Goal: Book appointment/travel/reservation

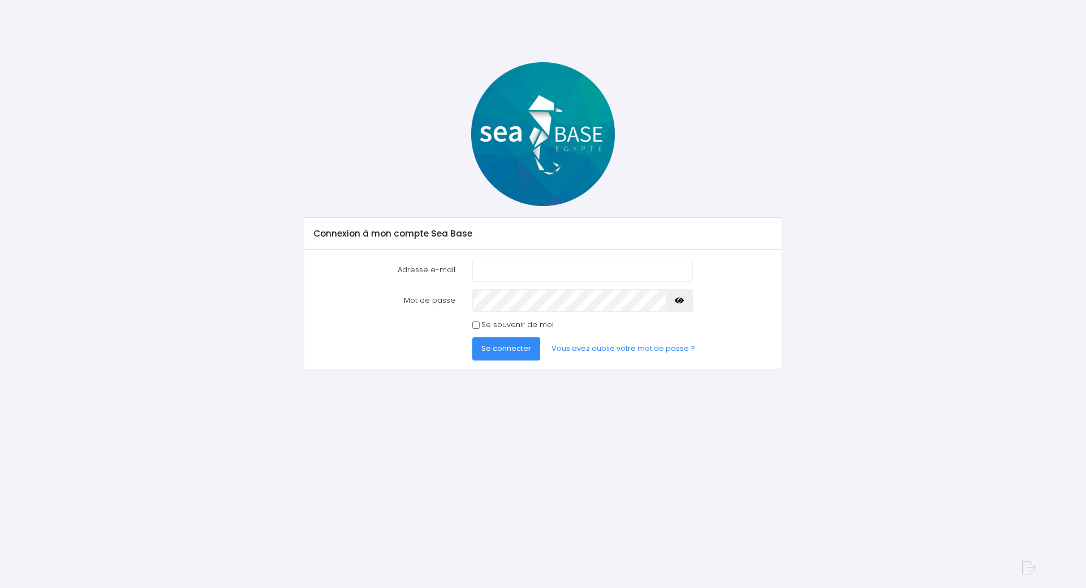
click at [545, 263] on input "Adresse e-mail" at bounding box center [582, 270] width 221 height 23
type input "christophe@keyser.be"
click at [501, 355] on button "Se connecter" at bounding box center [506, 348] width 68 height 23
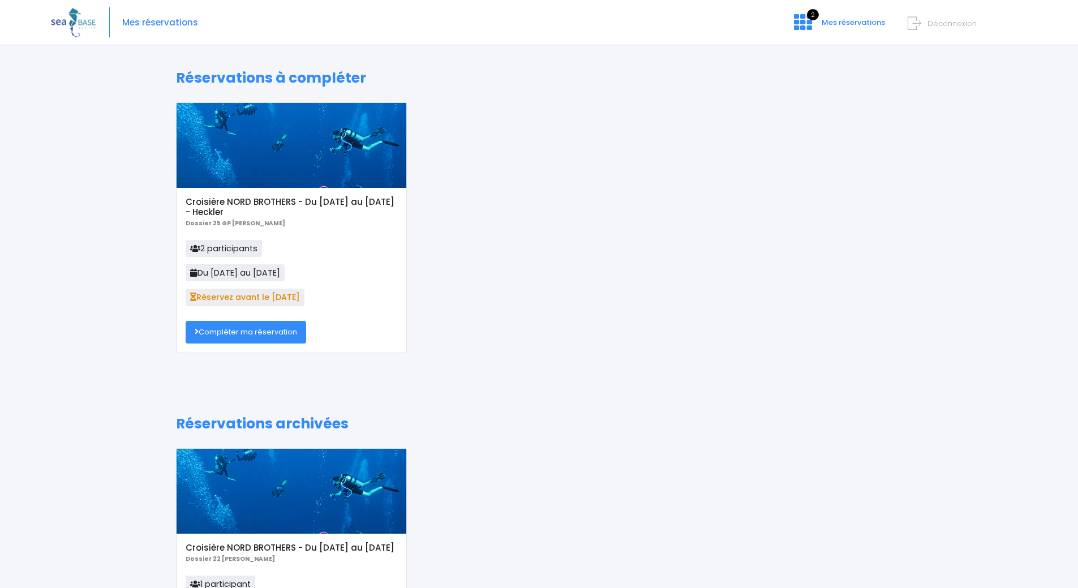
click at [288, 169] on div at bounding box center [292, 145] width 230 height 85
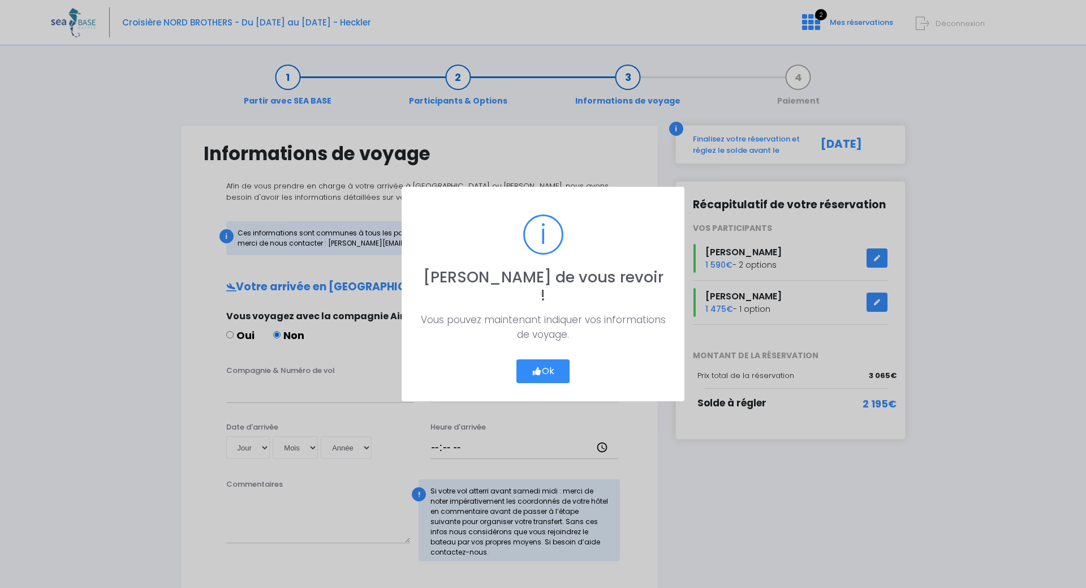
click at [538, 359] on button "Ok" at bounding box center [543, 371] width 53 height 24
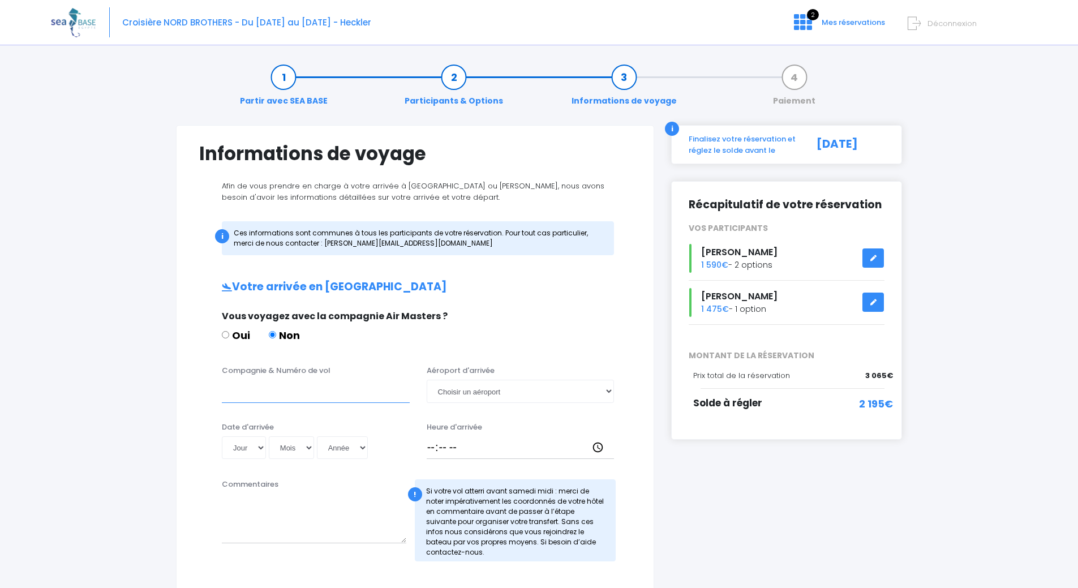
click at [314, 392] on input "Compagnie & Numéro de vol" at bounding box center [316, 391] width 188 height 23
click at [874, 302] on icon at bounding box center [873, 302] width 8 height 0
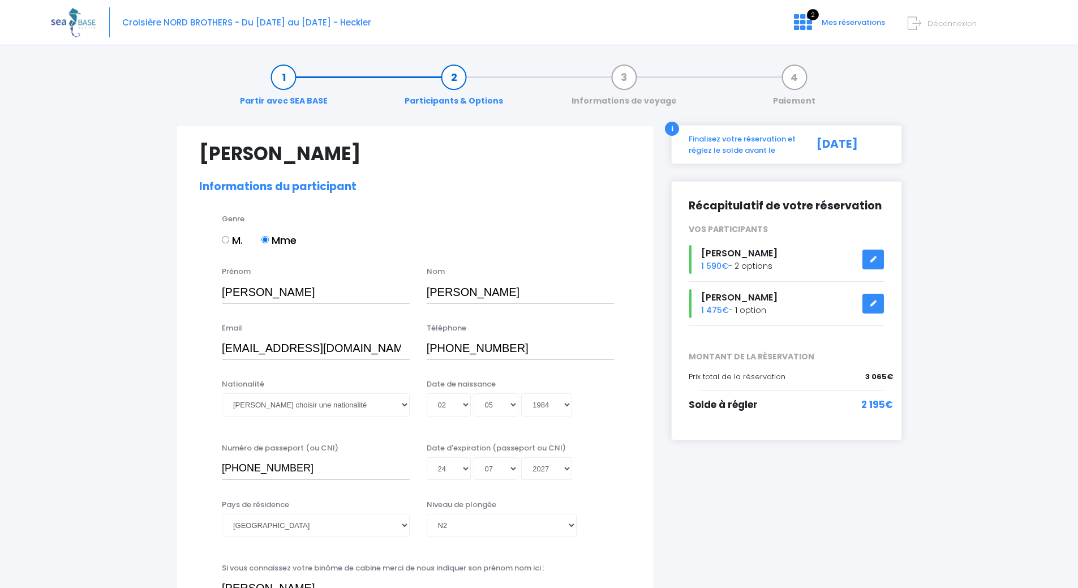
select select "[GEOGRAPHIC_DATA]"
select select "N2"
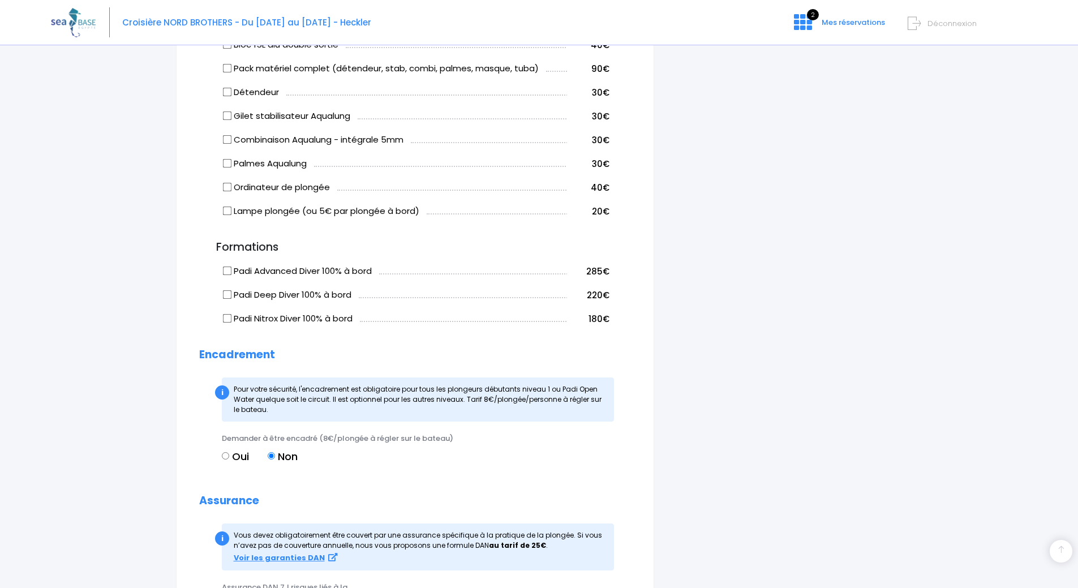
scroll to position [1018, 0]
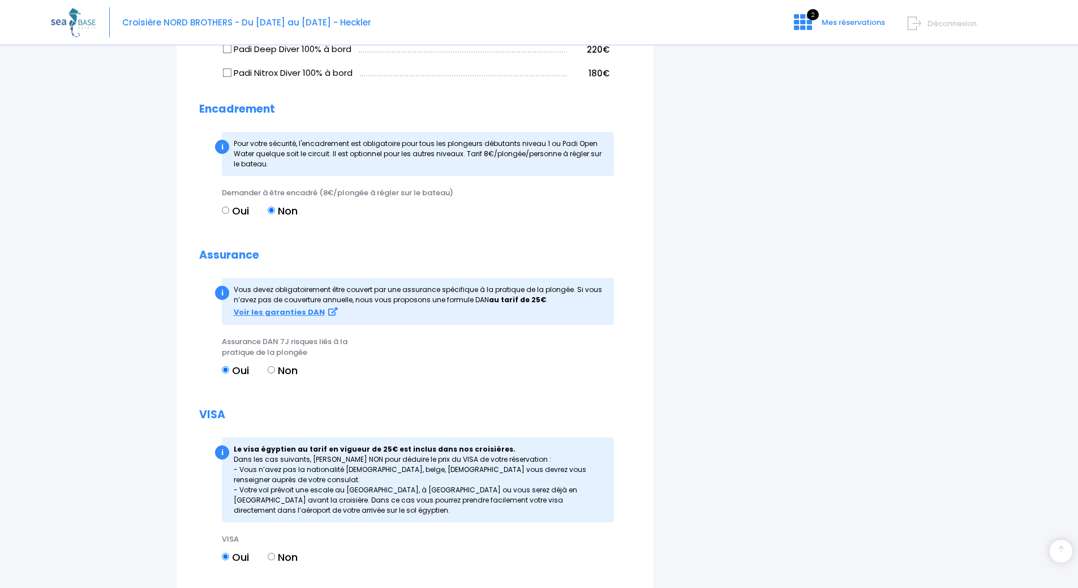
click at [285, 378] on label "Non" at bounding box center [283, 370] width 30 height 15
click at [275, 373] on input "Non" at bounding box center [271, 369] width 7 height 7
radio input "true"
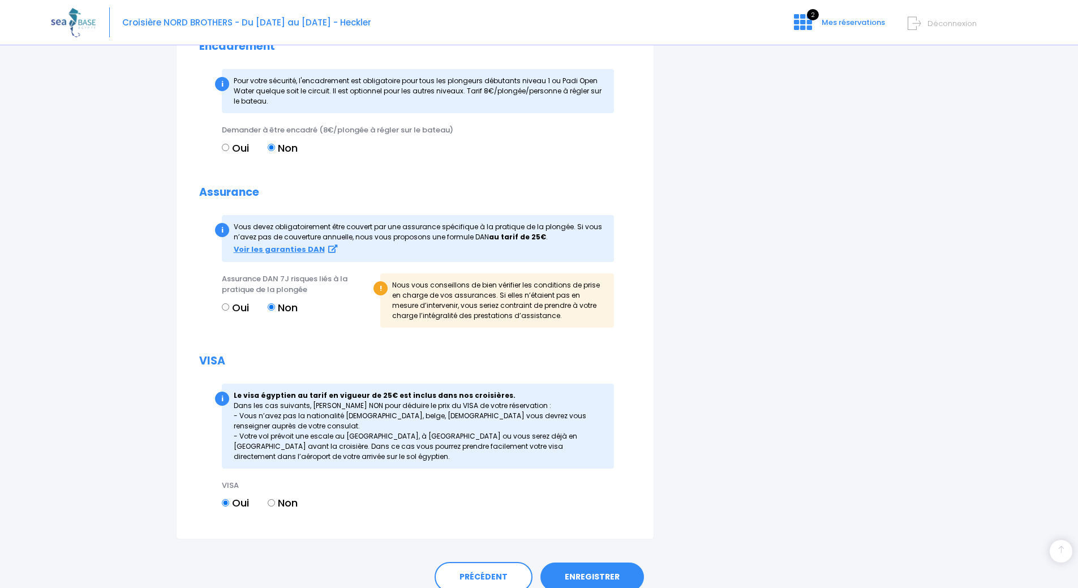
scroll to position [1143, 0]
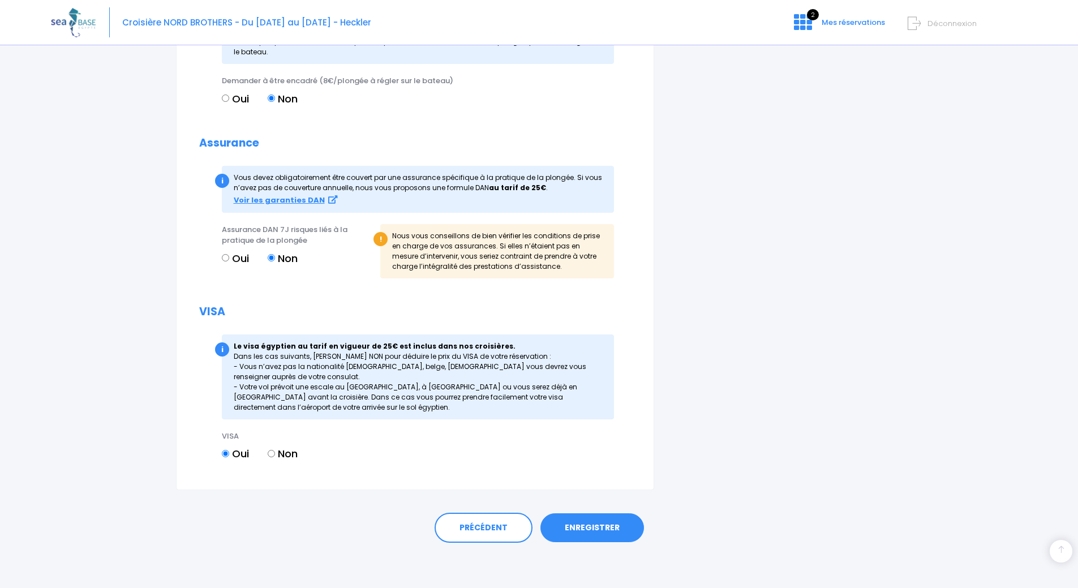
click at [597, 520] on link "ENREGISTRER" at bounding box center [592, 527] width 104 height 29
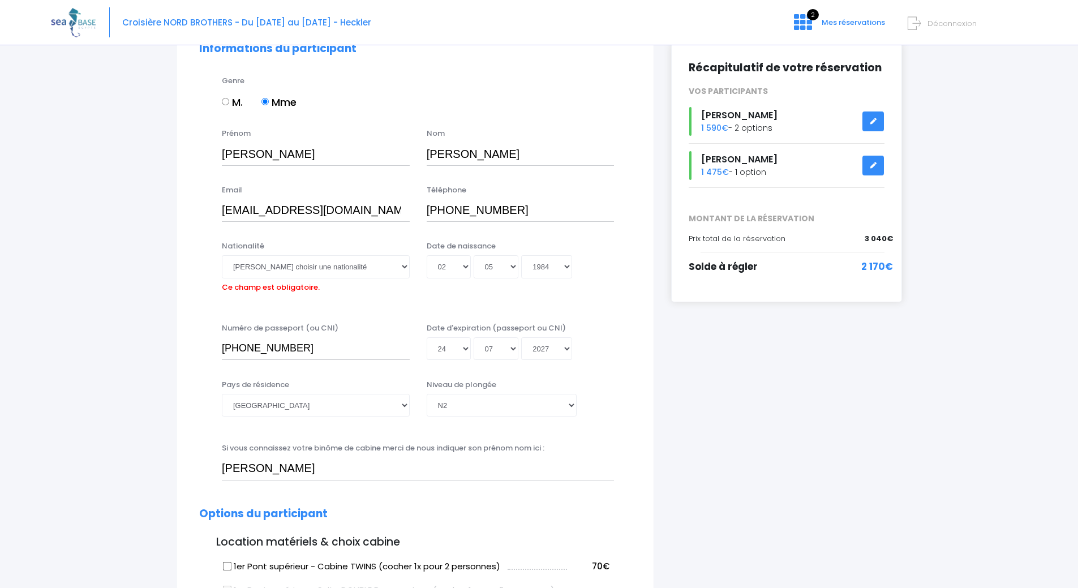
scroll to position [110, 0]
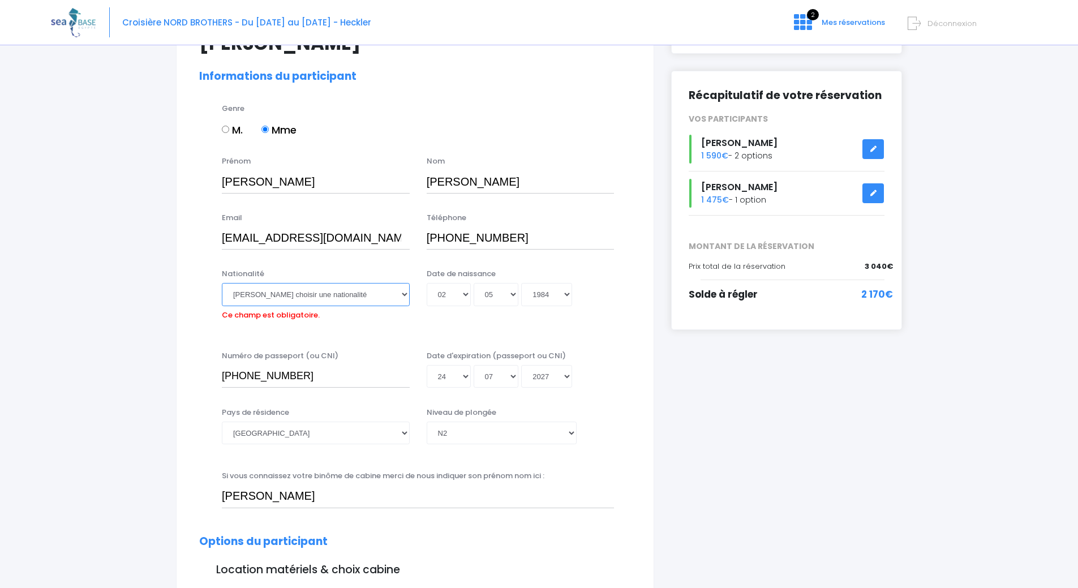
click at [342, 294] on select "Veuillez choisir une nationalité [DEMOGRAPHIC_DATA] Algerienne Allemande [GEOGR…" at bounding box center [316, 294] width 188 height 23
select select "Belge"
click at [222, 283] on select "Veuillez choisir une nationalité [DEMOGRAPHIC_DATA] Algerienne Allemande [GEOGR…" at bounding box center [316, 294] width 188 height 23
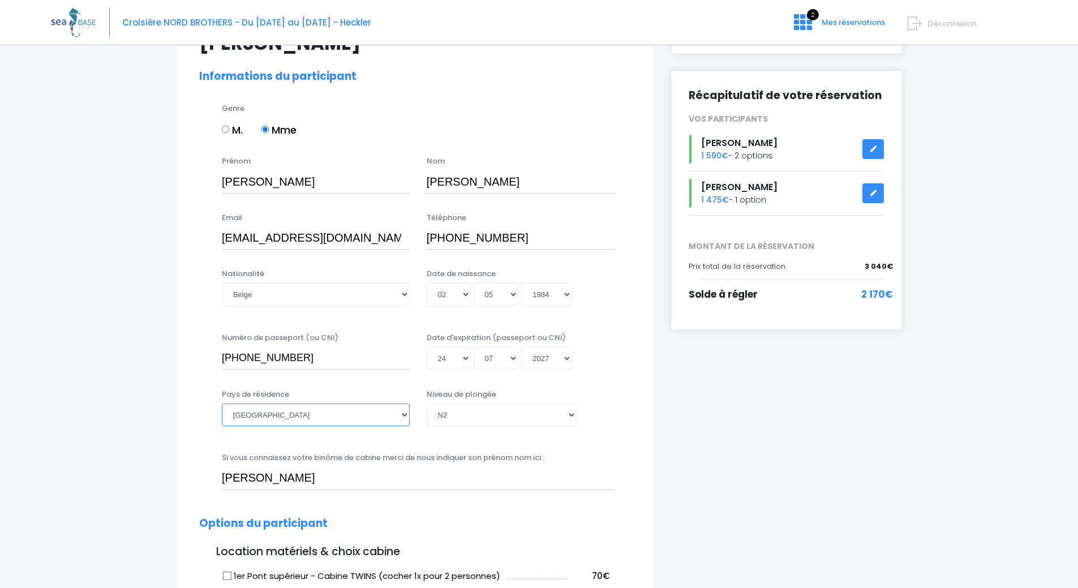
click at [355, 414] on select "[GEOGRAPHIC_DATA] [GEOGRAPHIC_DATA] [GEOGRAPHIC_DATA] [GEOGRAPHIC_DATA] [GEOGRA…" at bounding box center [316, 414] width 188 height 23
select select "[GEOGRAPHIC_DATA]"
click at [222, 403] on select "[GEOGRAPHIC_DATA] [GEOGRAPHIC_DATA] [GEOGRAPHIC_DATA] [GEOGRAPHIC_DATA] [GEOGRA…" at bounding box center [316, 414] width 188 height 23
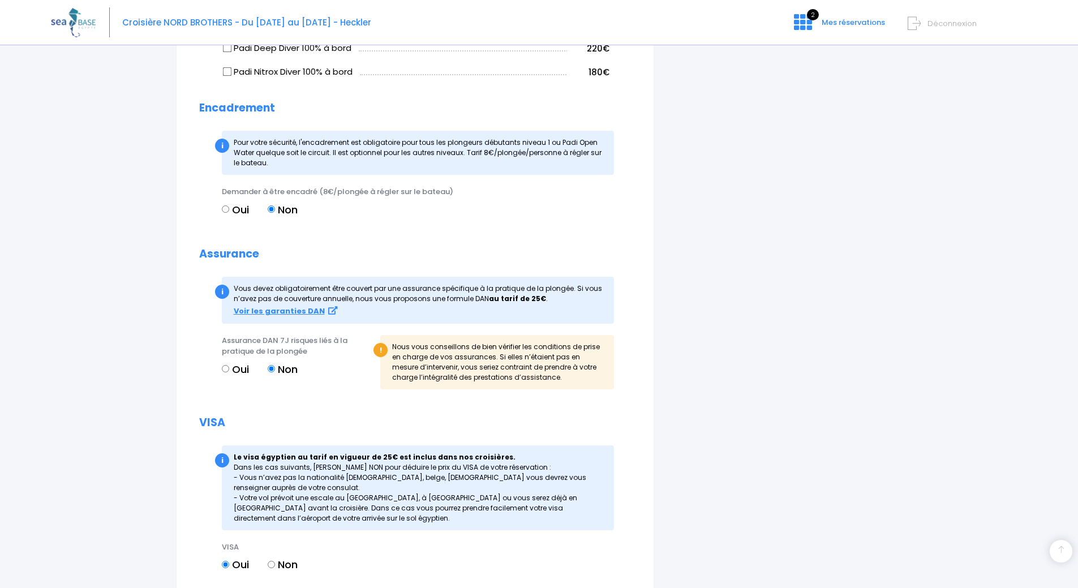
scroll to position [1143, 0]
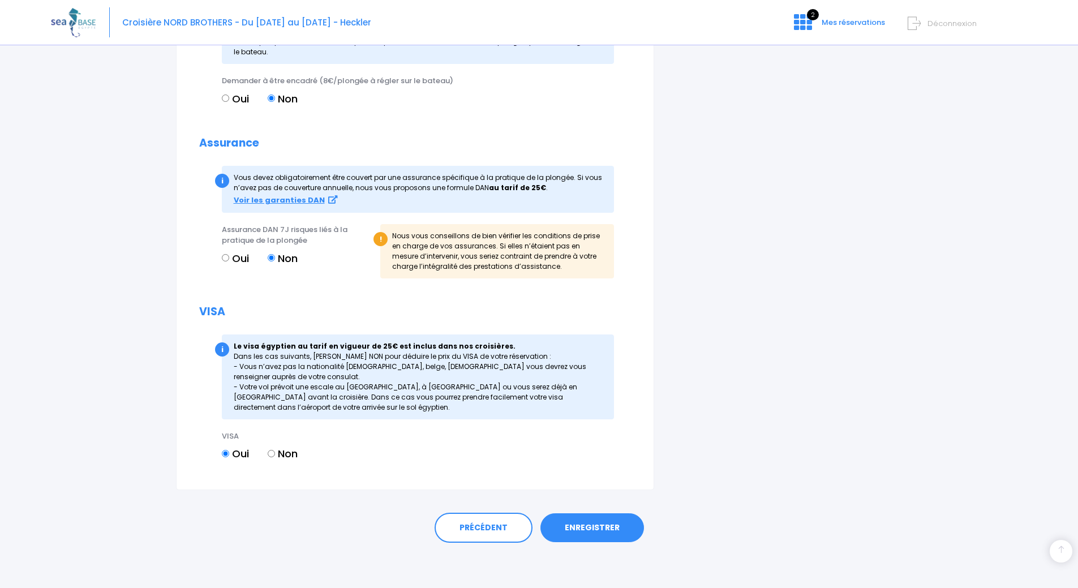
click at [584, 522] on link "ENREGISTRER" at bounding box center [592, 527] width 104 height 29
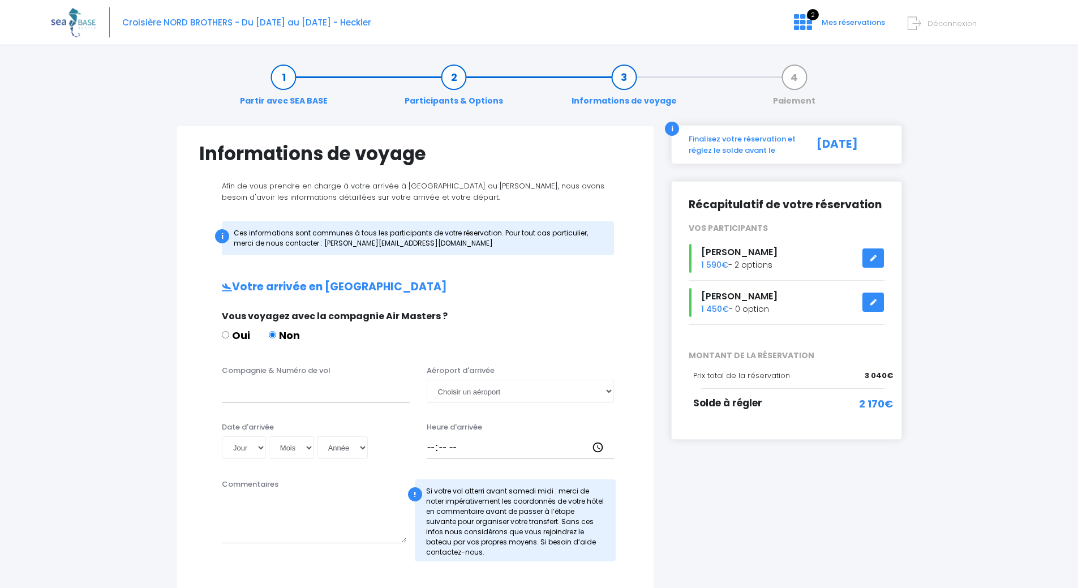
click at [876, 261] on link at bounding box center [873, 258] width 22 height 20
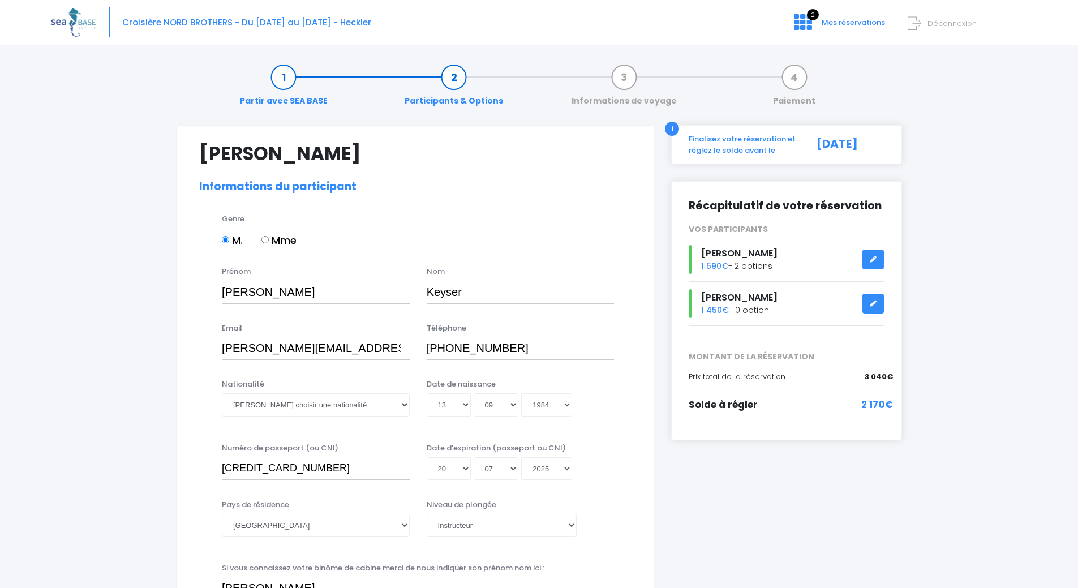
select select "[GEOGRAPHIC_DATA]"
select select "Instructeur"
click at [326, 403] on select "Veuillez choisir une nationalité Afghane Albanaise Algerienne Allemande America…" at bounding box center [316, 404] width 188 height 23
select select "Belge"
click at [222, 393] on select "Veuillez choisir une nationalité [DEMOGRAPHIC_DATA] Algerienne Allemande [GEOGR…" at bounding box center [316, 404] width 188 height 23
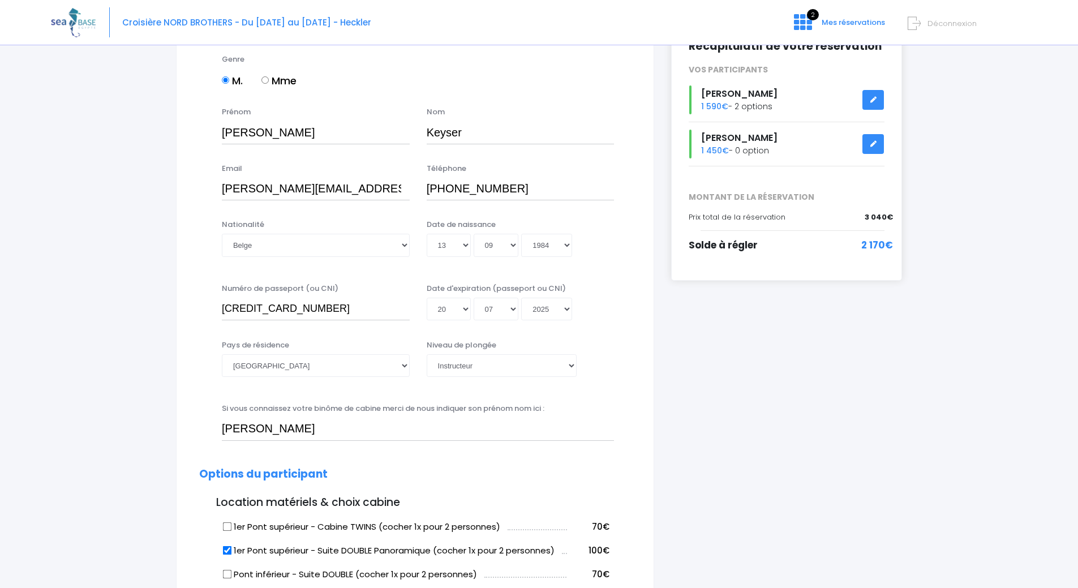
scroll to position [170, 0]
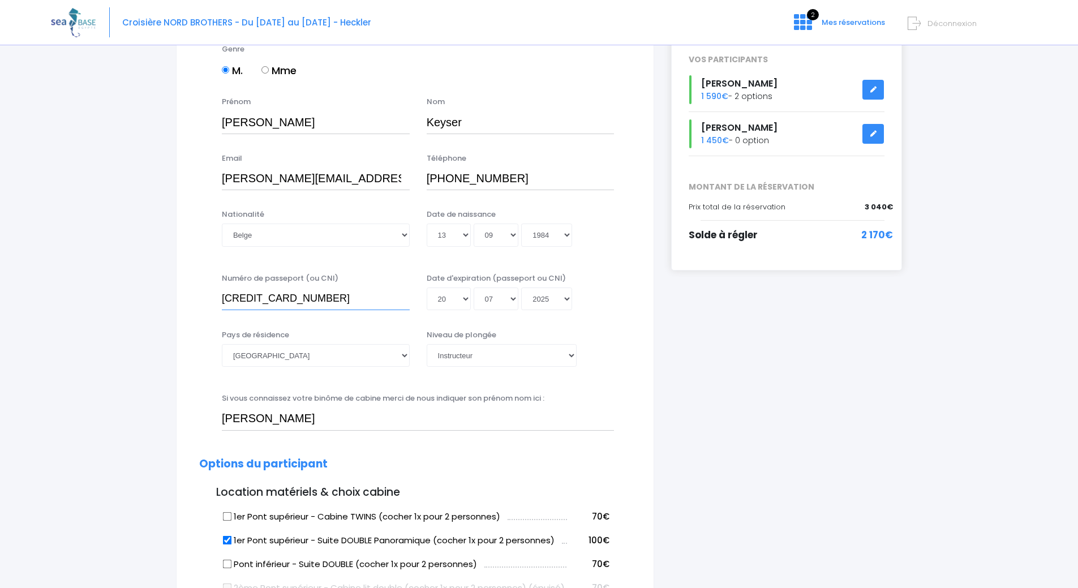
drag, startPoint x: 326, startPoint y: 296, endPoint x: 226, endPoint y: 303, distance: 100.4
click at [226, 303] on input "592-1637308-29" at bounding box center [316, 298] width 188 height 23
type input "595-3469278-91"
click at [446, 297] on select "Jour 01 02 03 04 05 06 07 08 09 10 11 12 13 14 15 16 17 18 19 20 21 22 23 24 25…" at bounding box center [449, 298] width 44 height 23
select select "10"
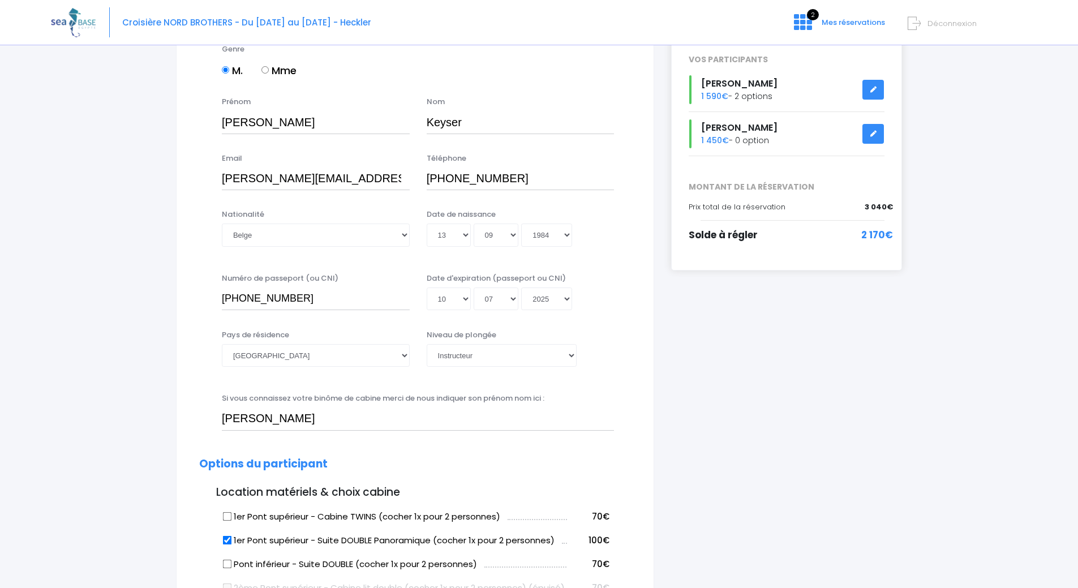
click at [427, 310] on select "Jour 01 02 03 04 05 06 07 08 09 10 11 12 13 14 15 16 17 18 19 20 21 22 23 24 25…" at bounding box center [449, 298] width 44 height 23
type input "2025-07-10"
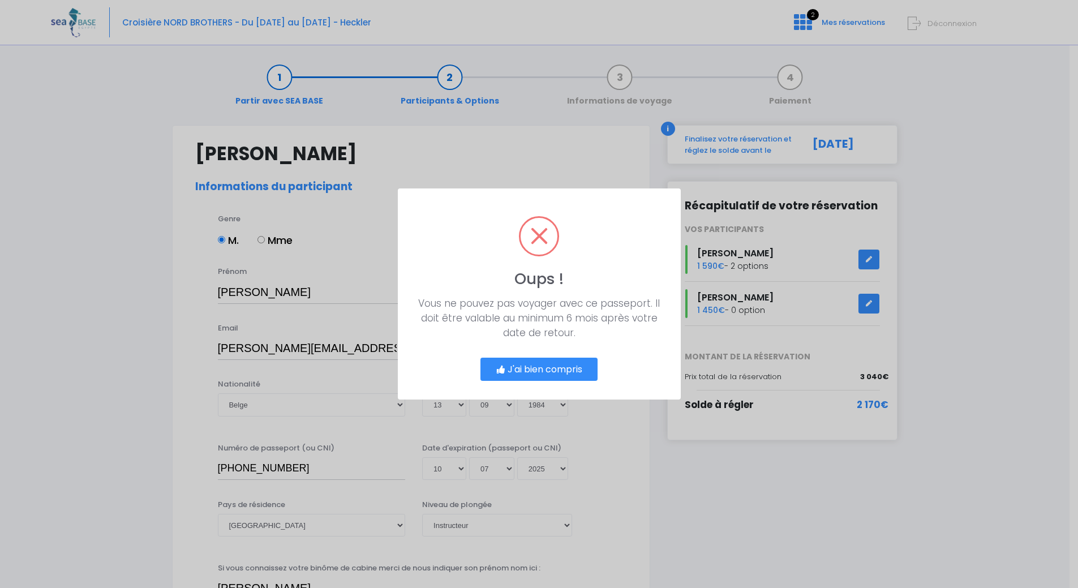
scroll to position [0, 0]
click at [527, 369] on button "J'ai bien compris" at bounding box center [543, 370] width 118 height 24
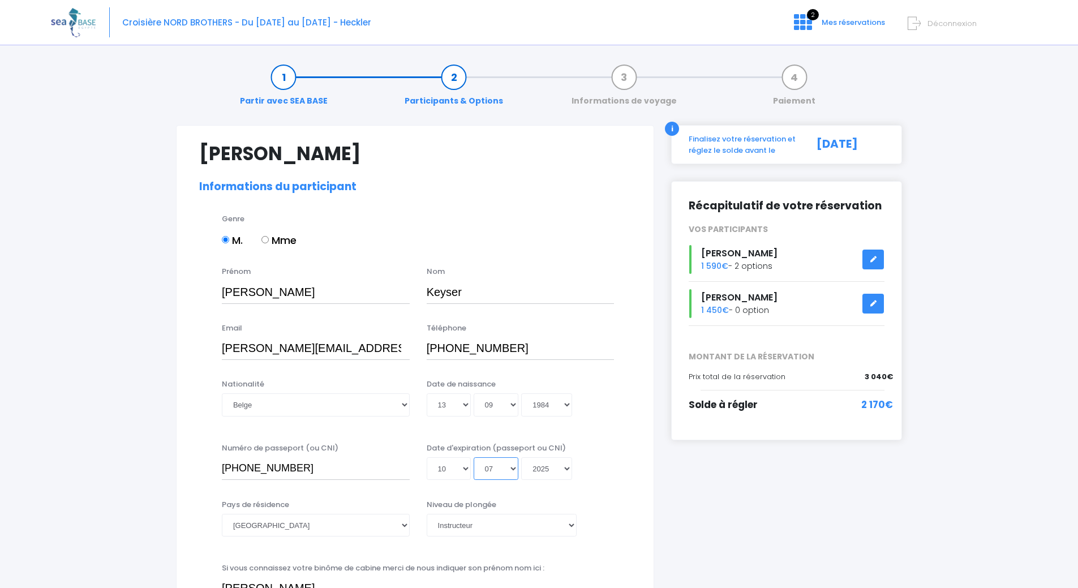
click at [511, 467] on select "Mois 01 02 03 04 05 06 07 08 09 10 11 12" at bounding box center [496, 468] width 45 height 23
select select "02"
click at [474, 457] on select "Mois 01 02 03 04 05 06 07 08 09 10 11 12" at bounding box center [496, 468] width 45 height 23
type input "2025-02-10"
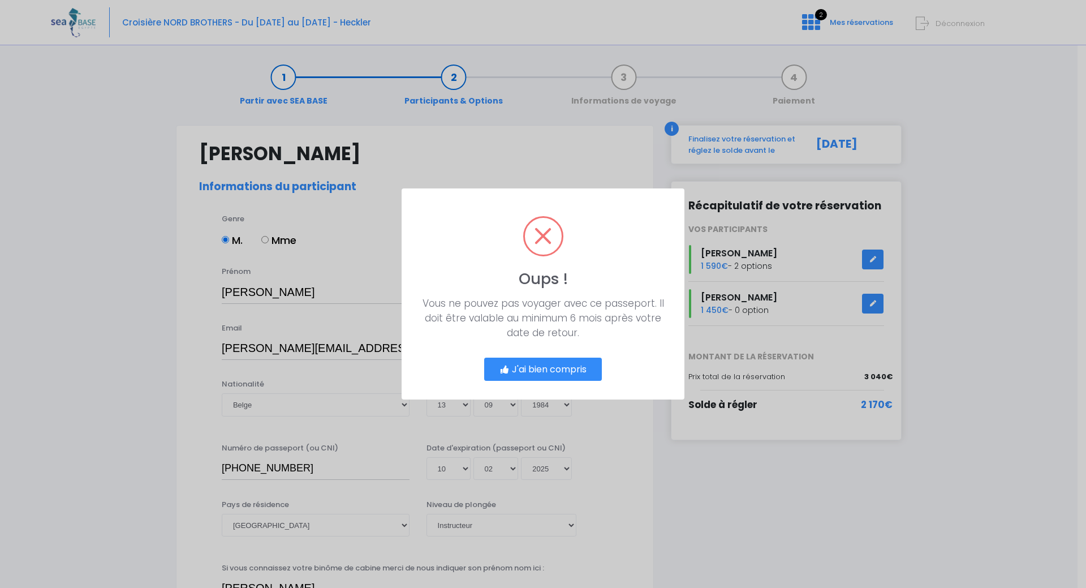
click at [541, 375] on button "J'ai bien compris" at bounding box center [543, 370] width 118 height 24
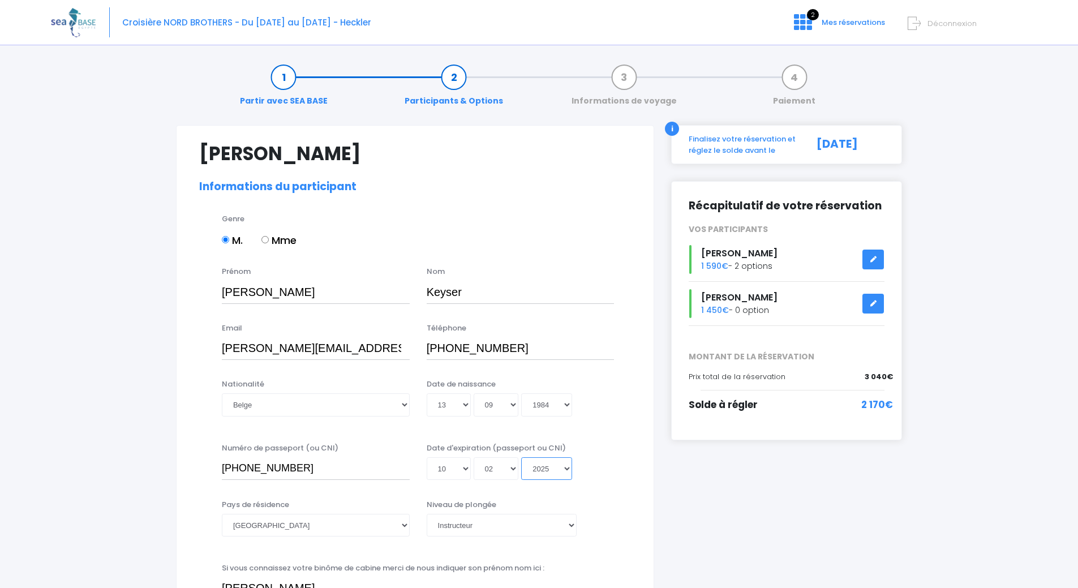
click at [546, 472] on select "Année 2045 2044 2043 2042 2041 2040 2039 2038 2037 2036 2035 2034 2033 2032 203…" at bounding box center [546, 468] width 51 height 23
select select "2035"
click at [521, 457] on select "Année 2045 2044 2043 2042 2041 2040 2039 2038 2037 2036 2035 2034 2033 2032 203…" at bounding box center [546, 468] width 51 height 23
type input "2035-02-10"
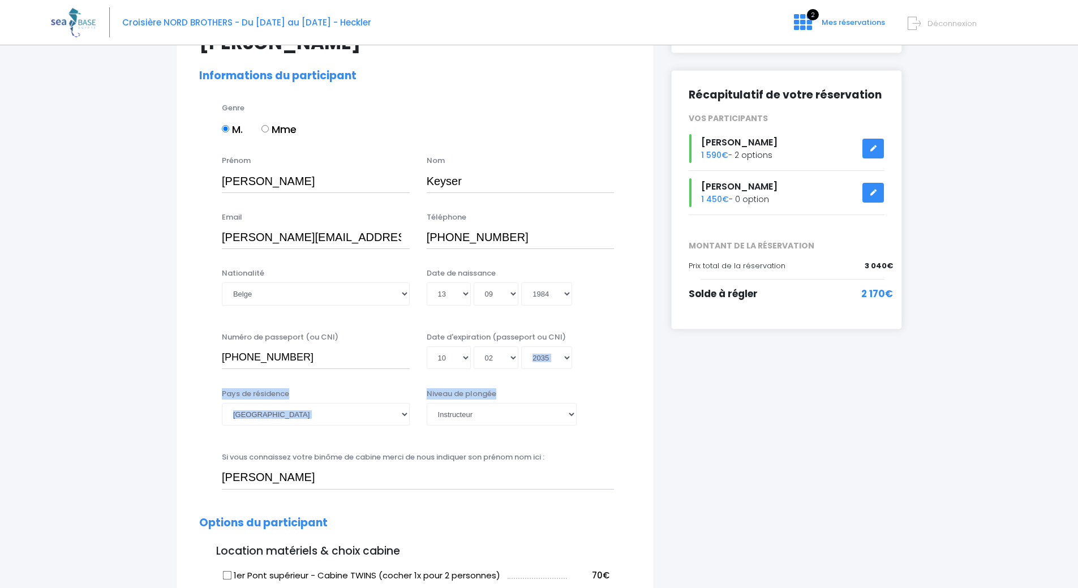
scroll to position [113, 0]
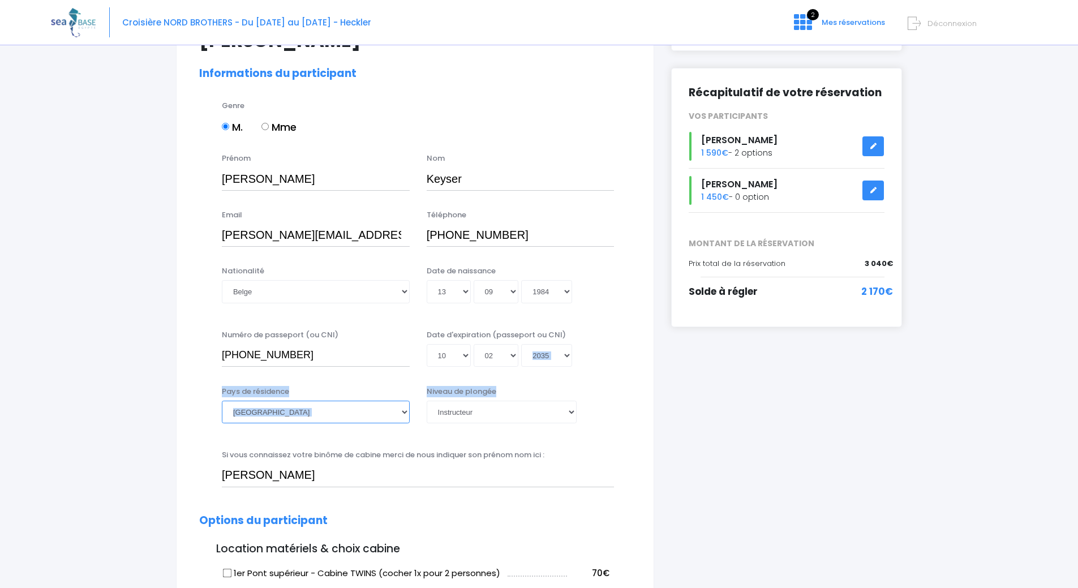
click at [307, 416] on select "Afghanistan Afrique du Sud Albanie Algérie Allemagne Andorre Angola Anguilla An…" at bounding box center [316, 412] width 188 height 23
select select "Belgique"
click at [222, 401] on select "Afghanistan Afrique du Sud Albanie Algérie Allemagne Andorre Angola Anguilla An…" at bounding box center [316, 412] width 188 height 23
click at [496, 433] on div "Pays de résidence Afghanistan Afrique du Sud Albanie Algérie Allemagne Andorre …" at bounding box center [415, 412] width 449 height 52
click at [474, 412] on select "Veuillez choisir un niveau de plongée Non plongeur Junior OW diver Adventure OW…" at bounding box center [502, 412] width 150 height 23
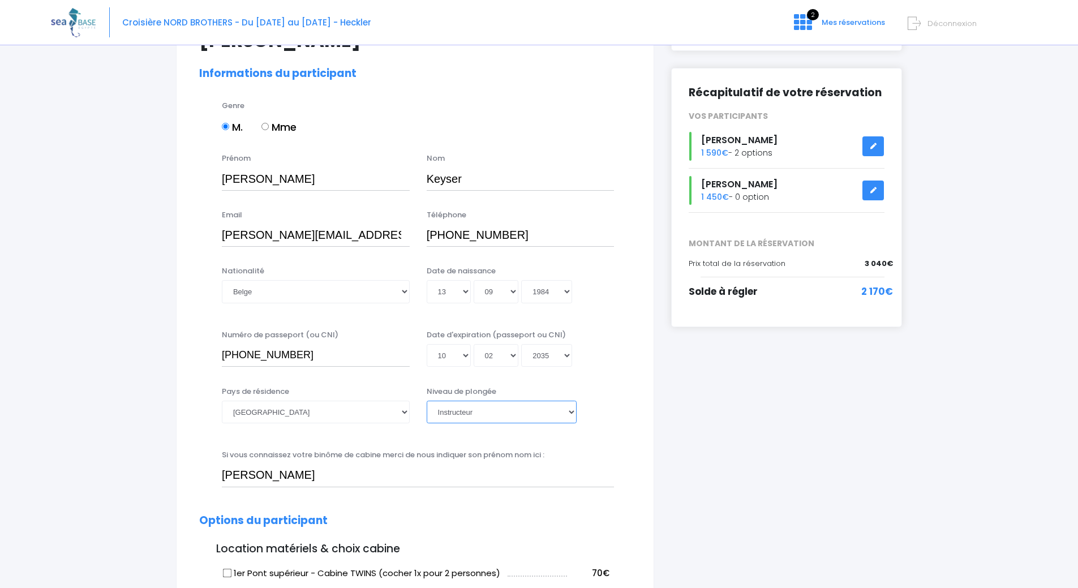
click at [427, 401] on select "Veuillez choisir un niveau de plongée Non plongeur Junior OW diver Adventure OW…" at bounding box center [502, 412] width 150 height 23
click at [608, 401] on div "Niveau de plongée Veuillez choisir un niveau de plongée Non plongeur Junior OW …" at bounding box center [521, 404] width 188 height 37
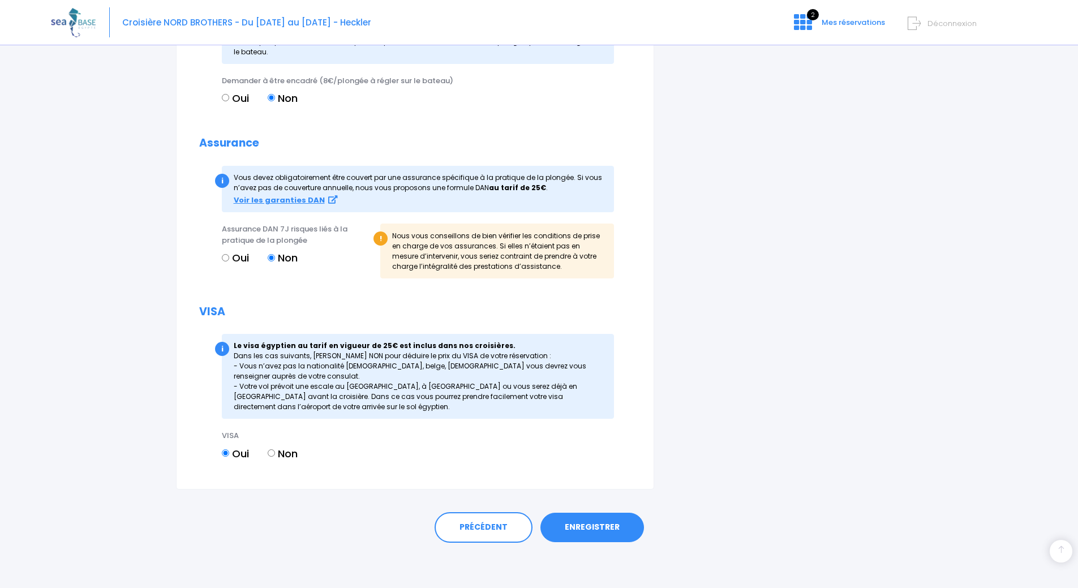
scroll to position [1130, 0]
click at [597, 533] on link "ENREGISTRER" at bounding box center [592, 527] width 104 height 29
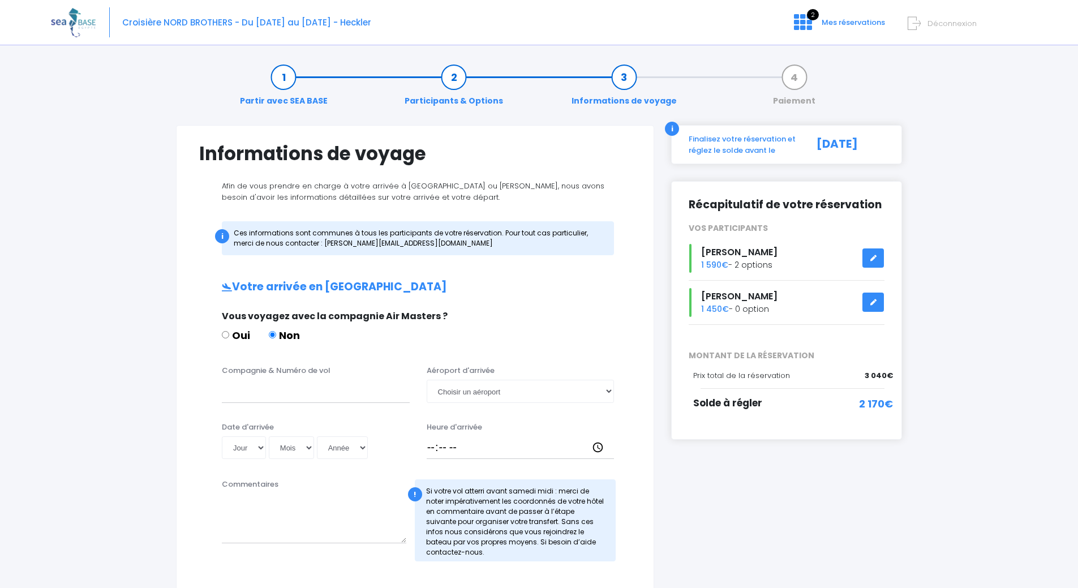
click at [871, 302] on icon at bounding box center [873, 302] width 8 height 0
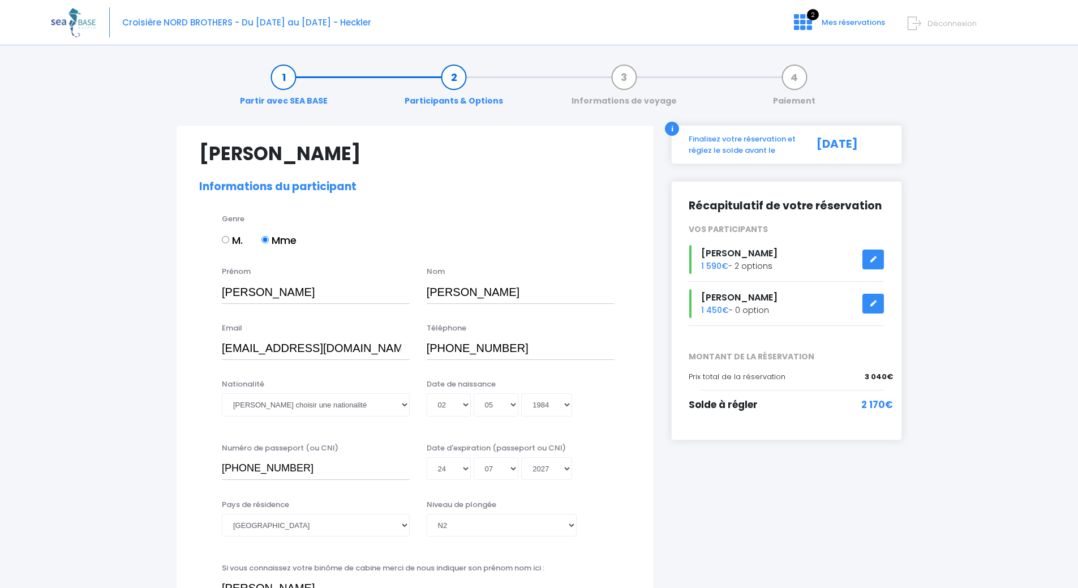
select select "[GEOGRAPHIC_DATA]"
select select "N2"
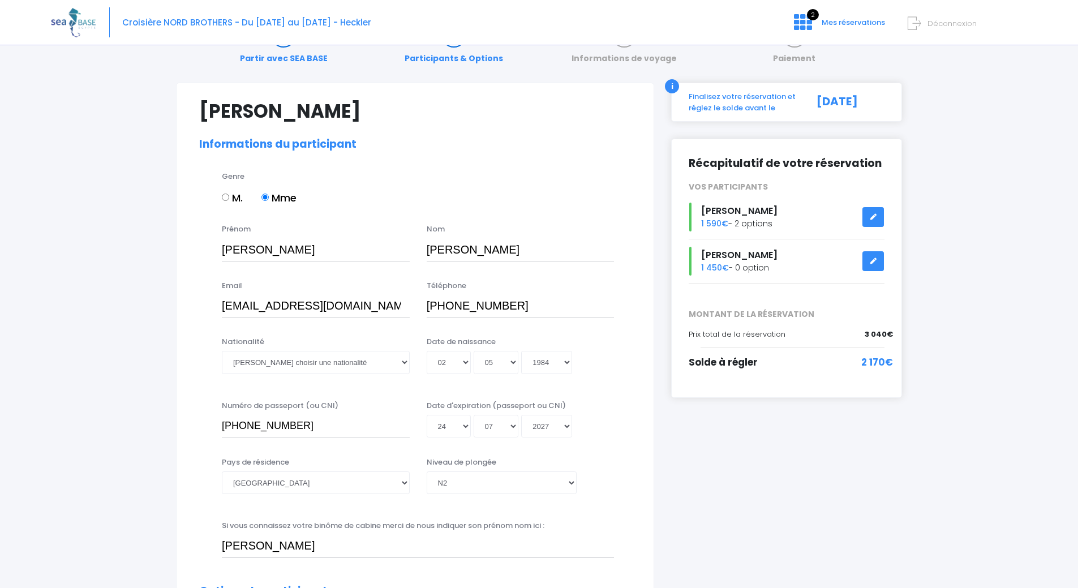
scroll to position [113, 0]
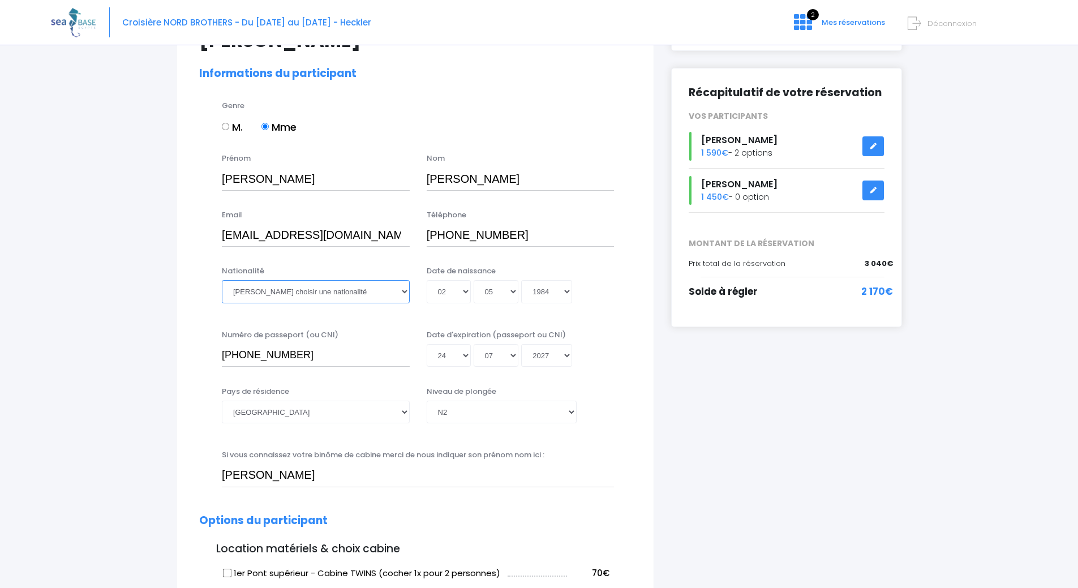
click at [295, 302] on select "Veuillez choisir une nationalité [DEMOGRAPHIC_DATA] Algerienne Allemande [GEOGR…" at bounding box center [316, 291] width 188 height 23
select select "Belge"
click at [222, 280] on select "Veuillez choisir une nationalité Afghane Albanaise Algerienne Allemande America…" at bounding box center [316, 291] width 188 height 23
click at [308, 403] on select "Afghanistan Afrique du Sud Albanie Algérie Allemagne Andorre Angola Anguilla An…" at bounding box center [316, 412] width 188 height 23
select select "Belgique"
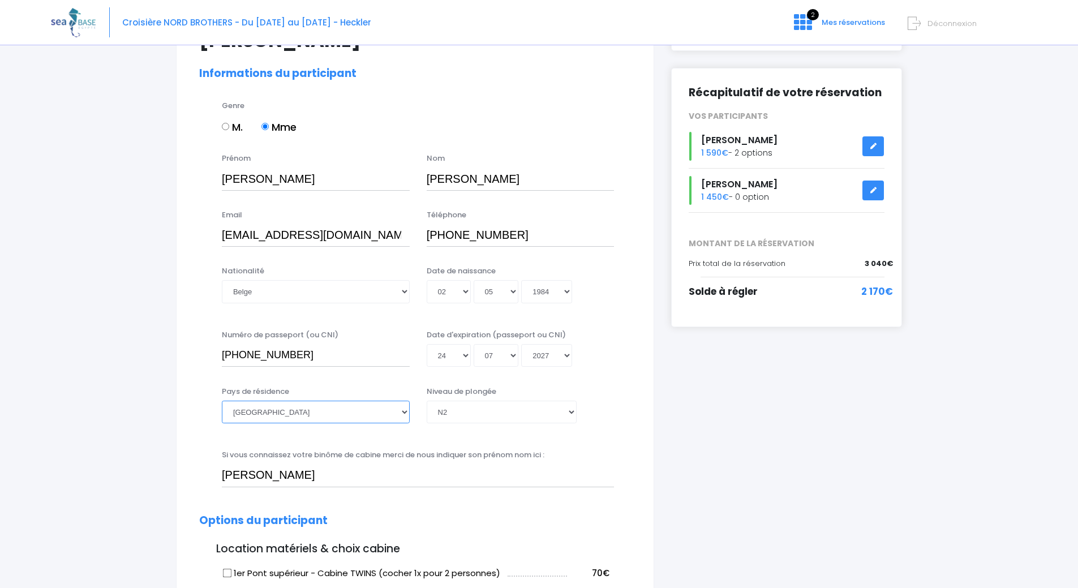
click at [222, 401] on select "Afghanistan Afrique du Sud Albanie Algérie Allemagne Andorre Angola Anguilla An…" at bounding box center [316, 412] width 188 height 23
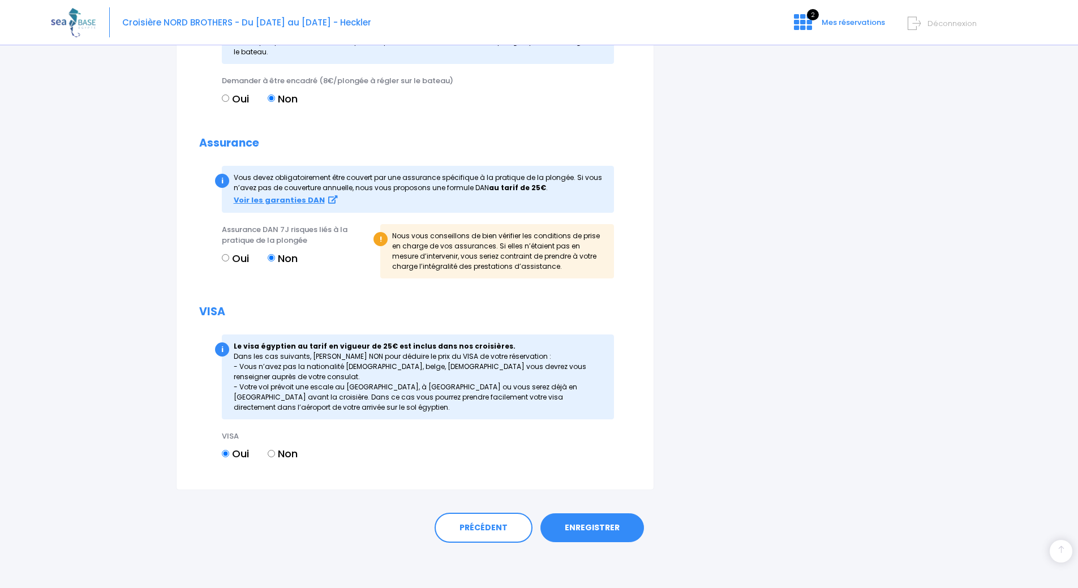
scroll to position [1143, 0]
click at [608, 528] on link "ENREGISTRER" at bounding box center [592, 527] width 104 height 29
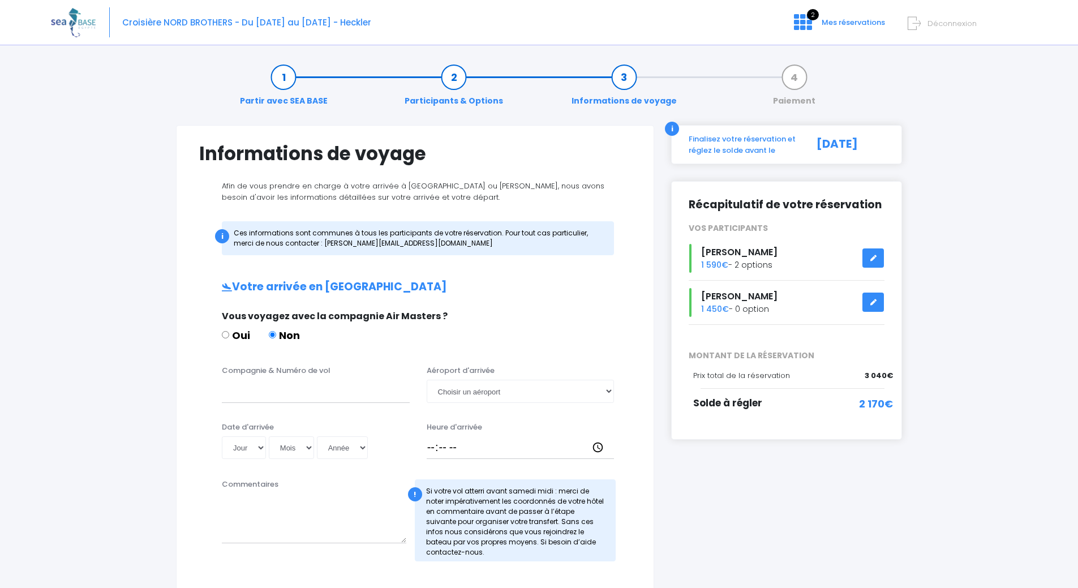
click at [983, 292] on div "Partir avec SEA BASE Participants & Options Informations de voyage Paiement Inf…" at bounding box center [539, 524] width 976 height 942
click at [149, 376] on div "Partir avec SEA BASE Participants & Options Informations de voyage Paiement Inf…" at bounding box center [539, 524] width 976 height 942
click at [285, 391] on input "Compagnie & Numéro de vol" at bounding box center [316, 391] width 188 height 23
paste input "XR1067"
type input "CORENON XR1067"
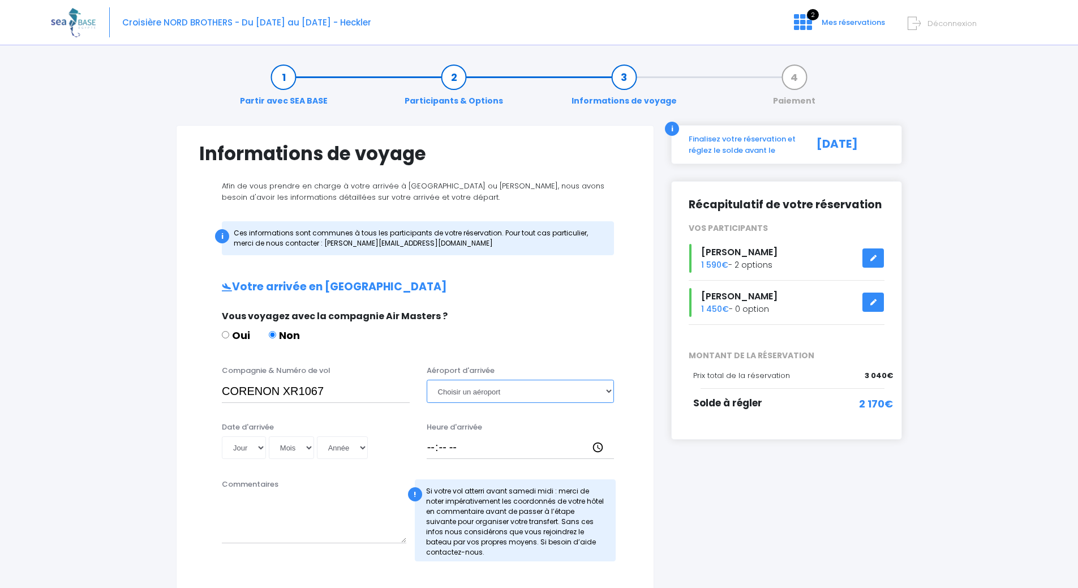
click at [514, 393] on select "Choisir un aéroport Hurghada Marsa Alam" at bounding box center [521, 391] width 188 height 23
select select "Hurghada"
click at [427, 380] on select "Choisir un aéroport Hurghada Marsa Alam" at bounding box center [521, 391] width 188 height 23
click at [523, 323] on div "Vous voyagez avec la compagnie Air Masters ? Oui Non" at bounding box center [413, 331] width 401 height 45
click at [245, 445] on select "Jour 01 02 03 04 05 06 07 08 09 10 11 12 13 14 15 16 17 18 19 20 21 22 23 24 25…" at bounding box center [244, 447] width 44 height 23
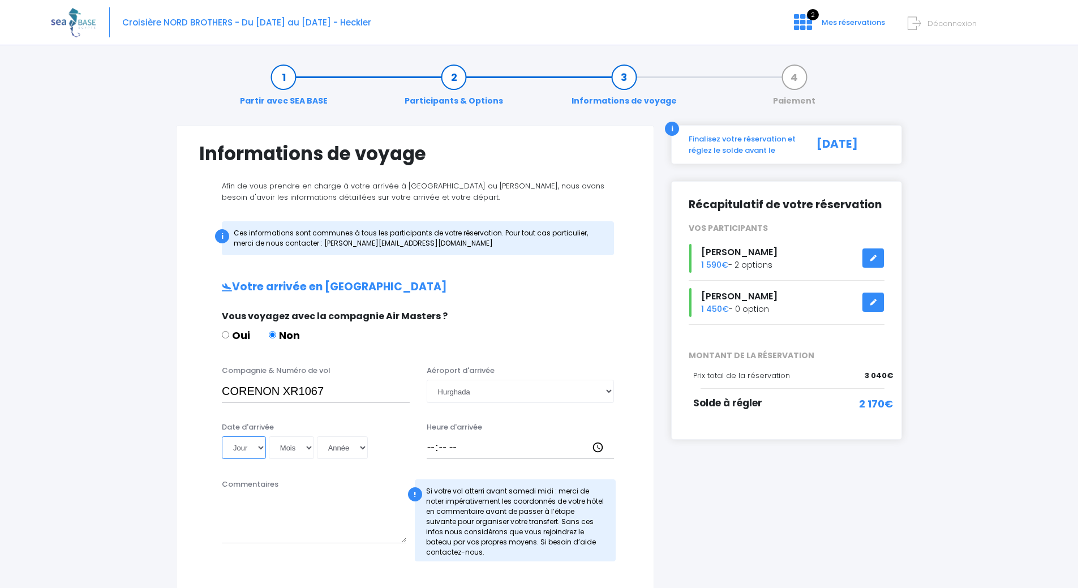
select select "25"
click at [222, 436] on select "Jour 01 02 03 04 05 06 07 08 09 10 11 12 13 14 15 16 17 18 19 20 21 22 23 24 25…" at bounding box center [244, 447] width 44 height 23
click at [290, 448] on select "Mois 01 02 03 04 05 06 07 08 09 10 11 12" at bounding box center [291, 447] width 45 height 23
select select "10"
click at [269, 436] on select "Mois 01 02 03 04 05 06 07 08 09 10 11 12" at bounding box center [291, 447] width 45 height 23
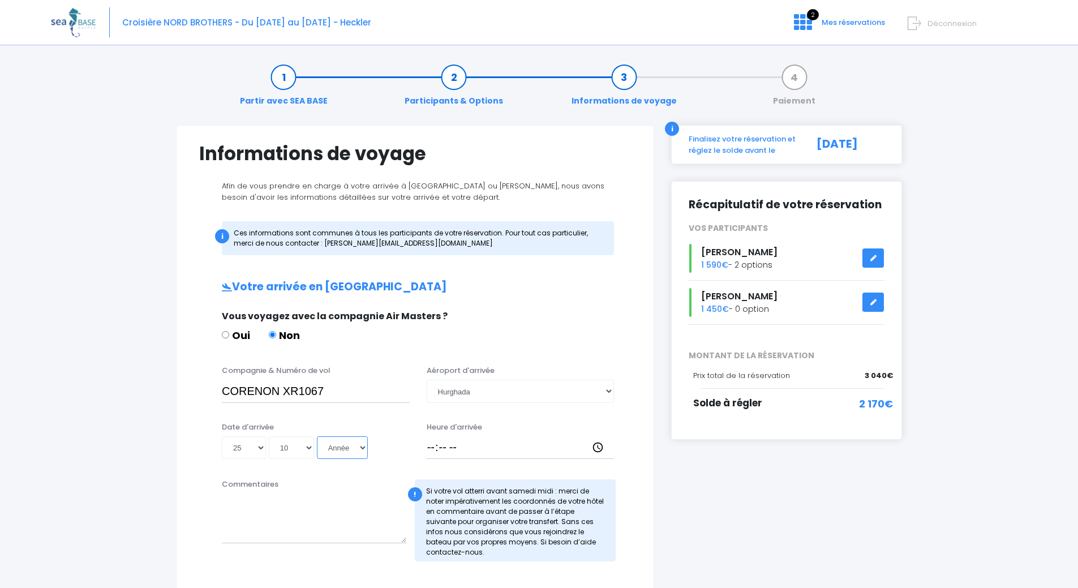
click at [342, 452] on select "Année 2045 2044 2043 2042 2041 2040 2039 2038 2037 2036 2035 2034 2033 2032 203…" at bounding box center [342, 447] width 51 height 23
select select "2025"
click at [317, 436] on select "Année 2045 2044 2043 2042 2041 2040 2039 2038 2037 2036 2035 2034 2033 2032 203…" at bounding box center [342, 447] width 51 height 23
type input "2025-10-25"
click at [444, 439] on input "Heure d'arrivée" at bounding box center [521, 447] width 188 height 23
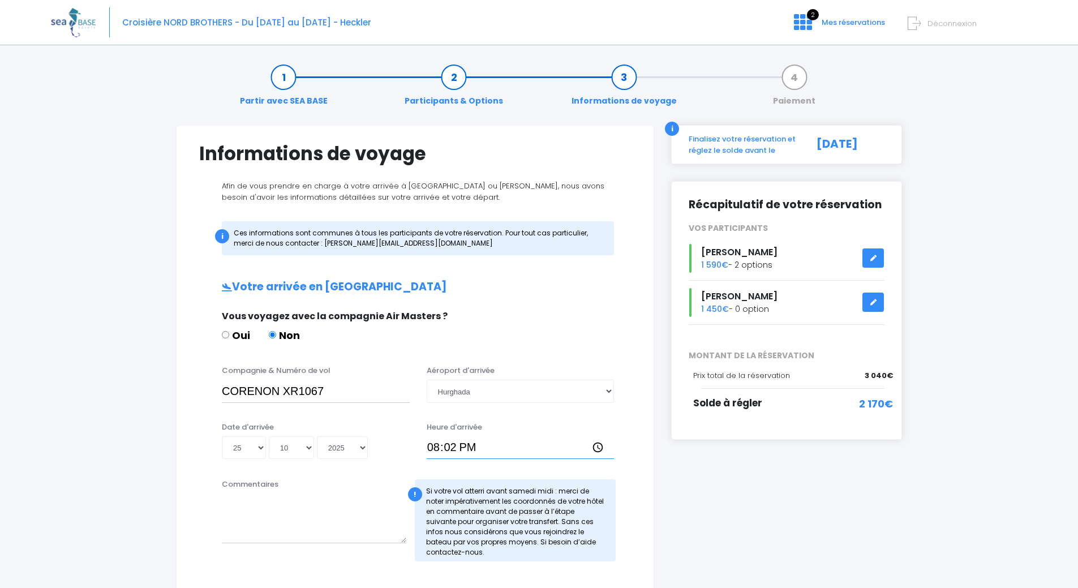
type input "20:25"
click at [665, 508] on div "i Finalisez votre réservation et réglez le solde avant le 26/08/2025 Récapitula…" at bounding box center [787, 510] width 248 height 771
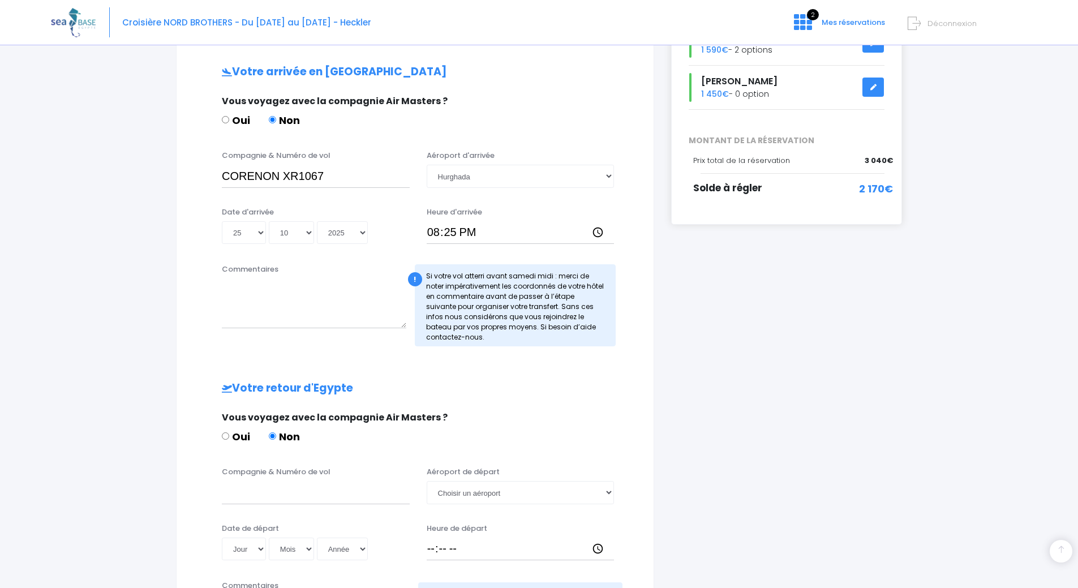
scroll to position [226, 0]
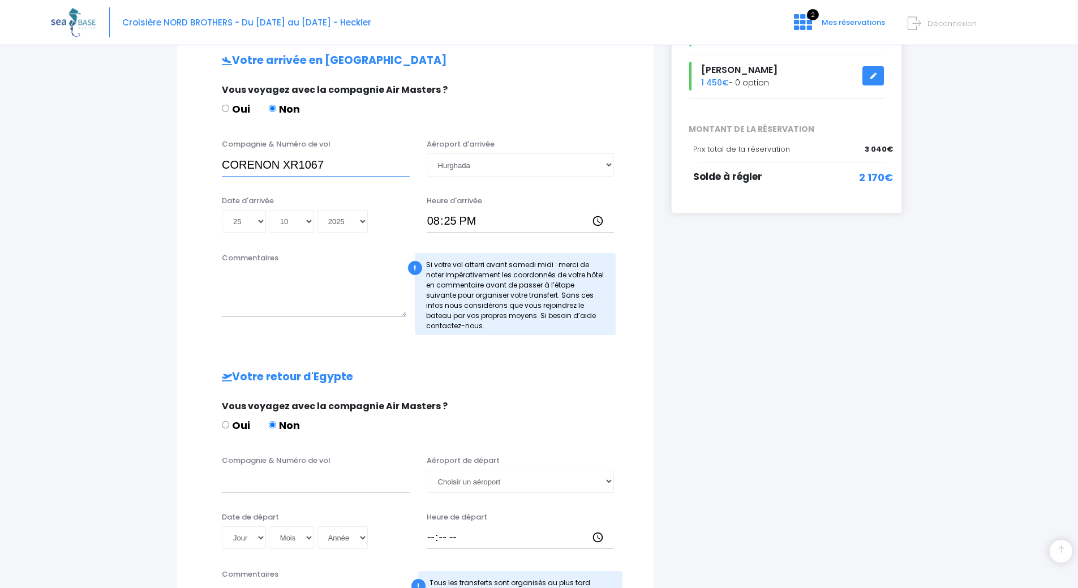
click at [264, 162] on input "CORENON XR1067" at bounding box center [316, 164] width 188 height 23
type input "CORENDON XR1067"
click at [128, 263] on div "Partir avec SEA BASE Participants & Options Informations de voyage Paiement Inf…" at bounding box center [539, 297] width 976 height 942
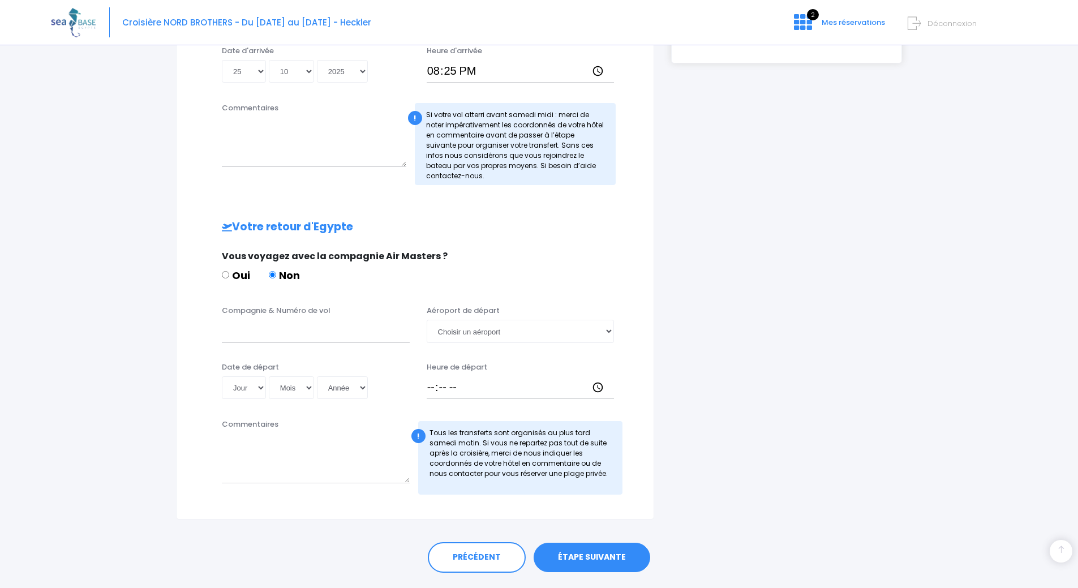
scroll to position [396, 0]
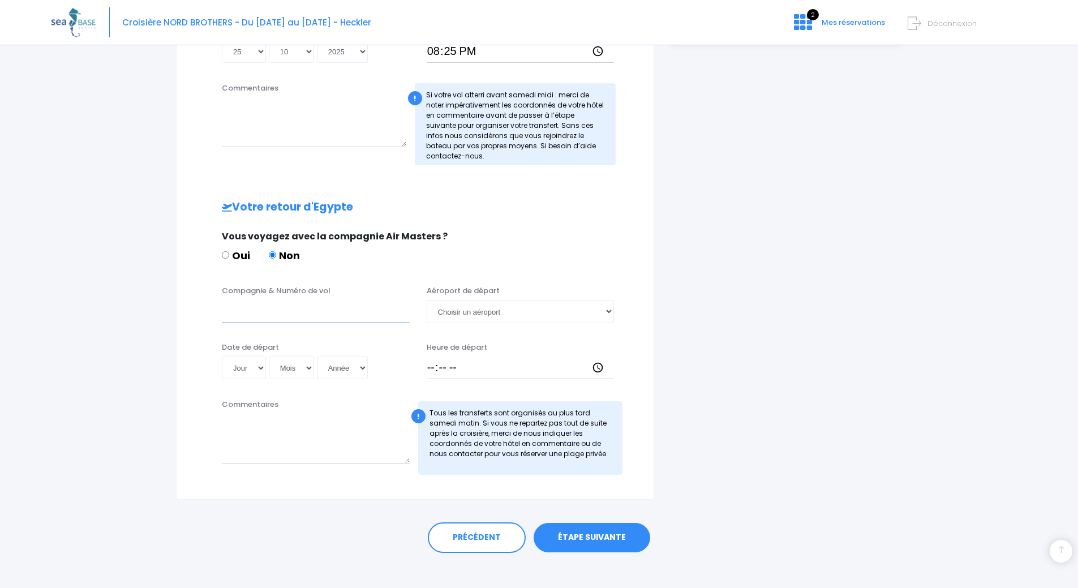
click at [273, 319] on input "Compagnie & Numéro de vol" at bounding box center [316, 311] width 188 height 23
type input "e"
paste input "EJU7978"
click at [275, 309] on input "EASYJET EJU7978" at bounding box center [316, 311] width 188 height 23
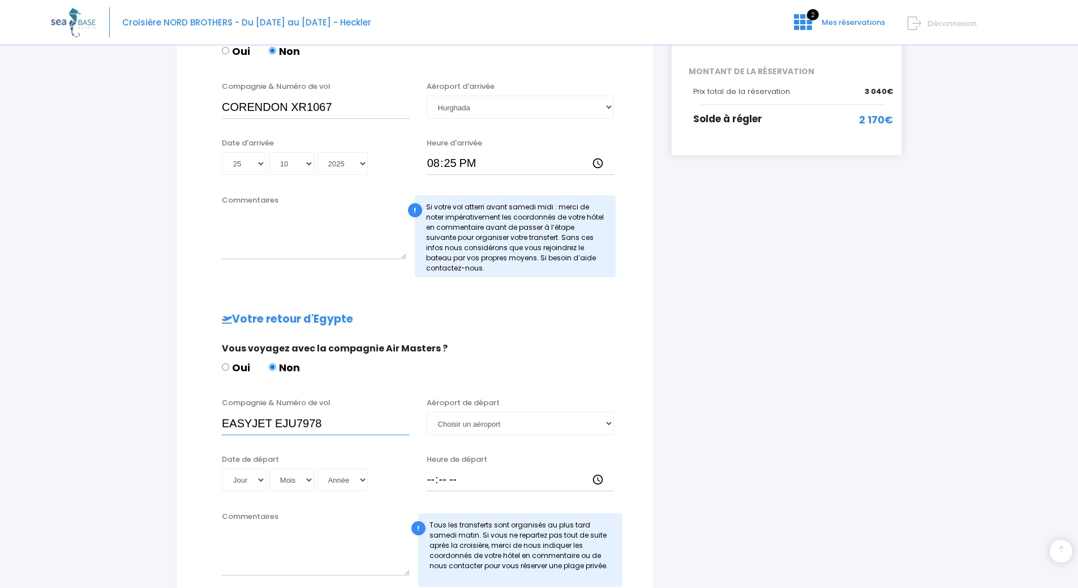
scroll to position [283, 0]
type input "EASYJET EJU7978"
click at [475, 425] on select "Choisir un aéroport Hurghada Marsa Alam" at bounding box center [521, 424] width 188 height 23
select select "Hurghada"
click at [427, 413] on select "Choisir un aéroport Hurghada Marsa Alam" at bounding box center [521, 424] width 188 height 23
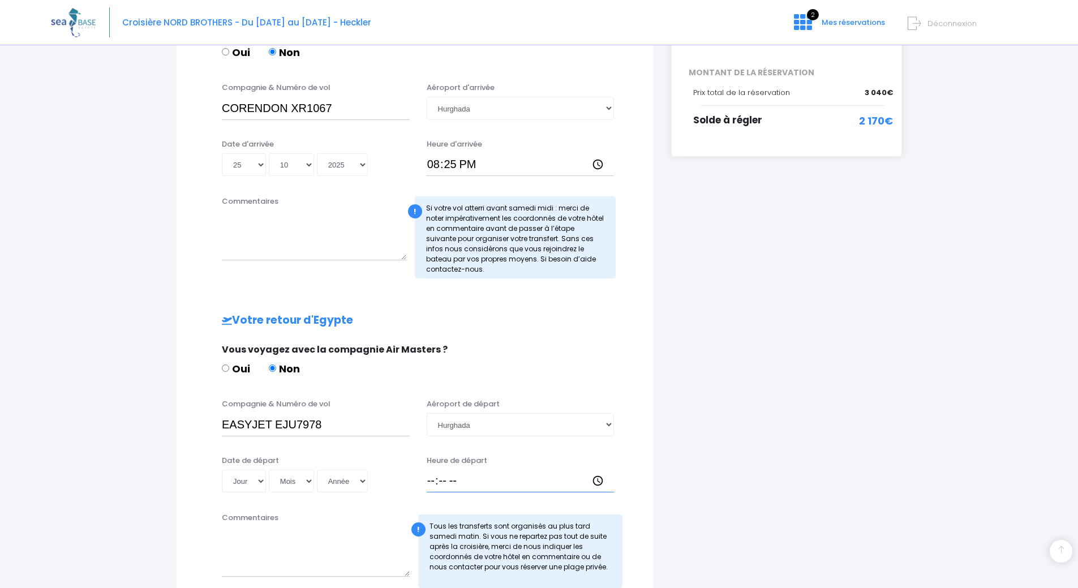
click at [458, 479] on input "Heure de départ" at bounding box center [521, 481] width 188 height 23
type input "15:00"
click at [251, 491] on select "Jour 01 02 03 04 05 06 07 08 09 10 11 12 13 14 15 16 17 18 19 20 21 22 23 24 25…" at bounding box center [244, 481] width 44 height 23
select select "01"
click at [222, 470] on select "Jour 01 02 03 04 05 06 07 08 09 10 11 12 13 14 15 16 17 18 19 20 21 22 23 24 25…" at bounding box center [244, 481] width 44 height 23
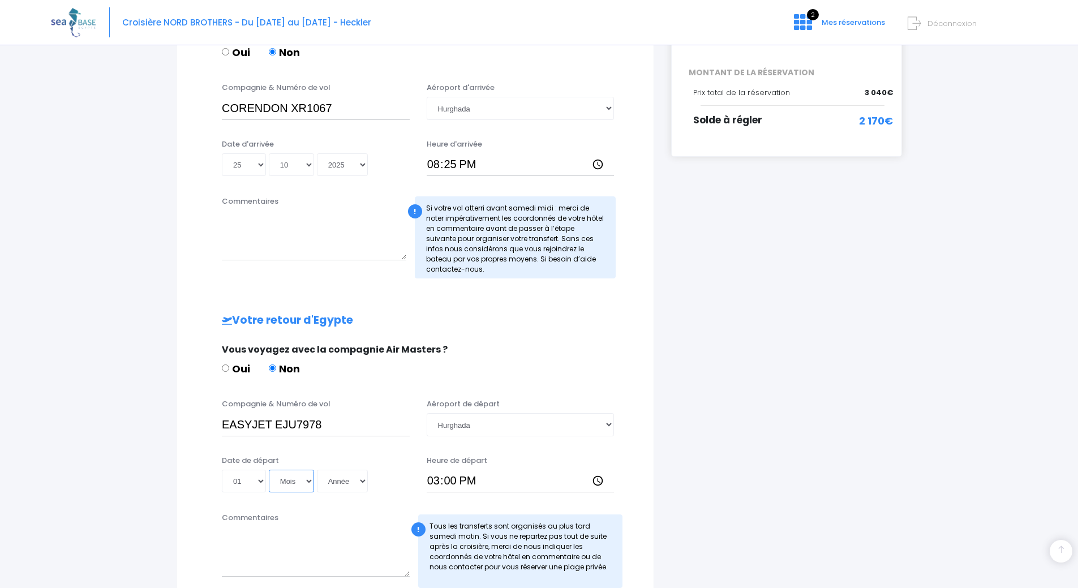
click at [308, 474] on select "Mois 01 02 03 04 05 06 07 08 09 10 11 12" at bounding box center [291, 481] width 45 height 23
select select "11"
click at [269, 470] on select "Mois 01 02 03 04 05 06 07 08 09 10 11 12" at bounding box center [291, 481] width 45 height 23
click at [332, 477] on select "Année 2045 2044 2043 2042 2041 2040 2039 2038 2037 2036 2035 2034 2033 2032 203…" at bounding box center [342, 481] width 51 height 23
select select "2025"
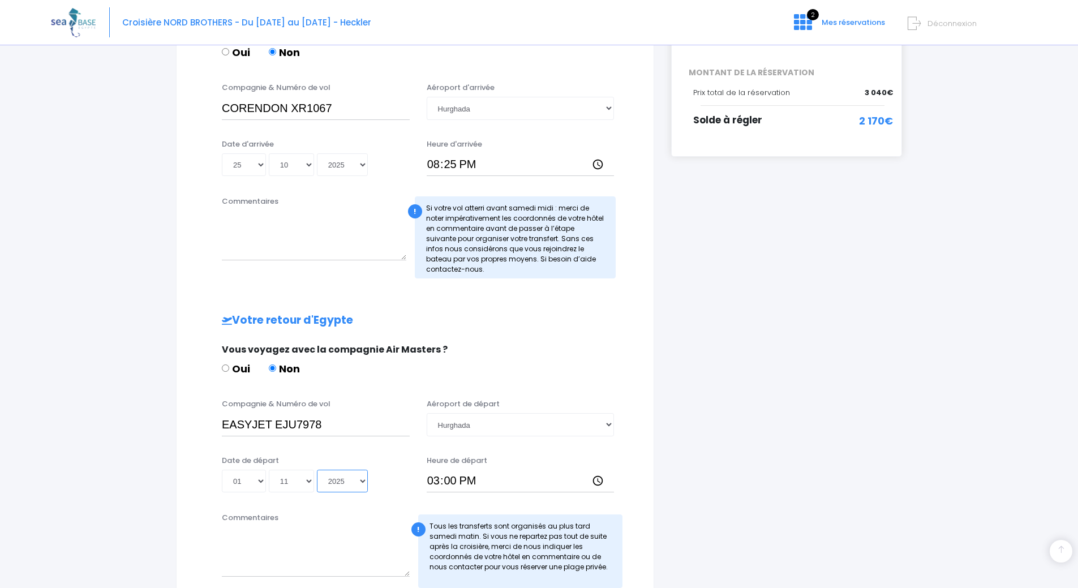
click at [317, 470] on select "Année 2045 2044 2043 2042 2041 2040 2039 2038 2037 2036 2035 2034 2033 2032 203…" at bounding box center [342, 481] width 51 height 23
type input "2025-11-01"
click at [511, 359] on div "Vous voyagez avec la compagnie Air Masters ? Oui Non" at bounding box center [413, 365] width 401 height 45
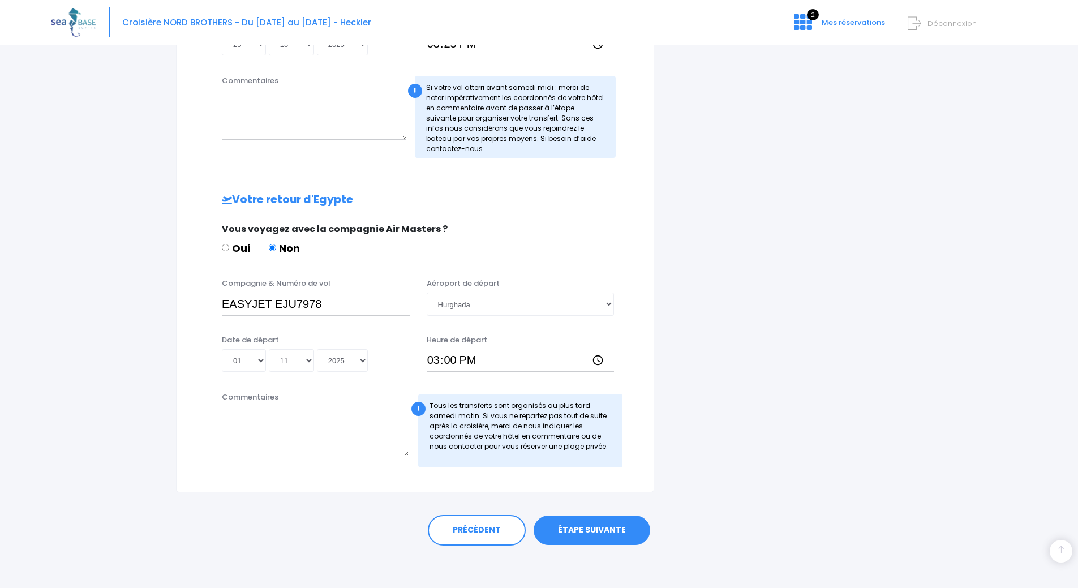
scroll to position [406, 0]
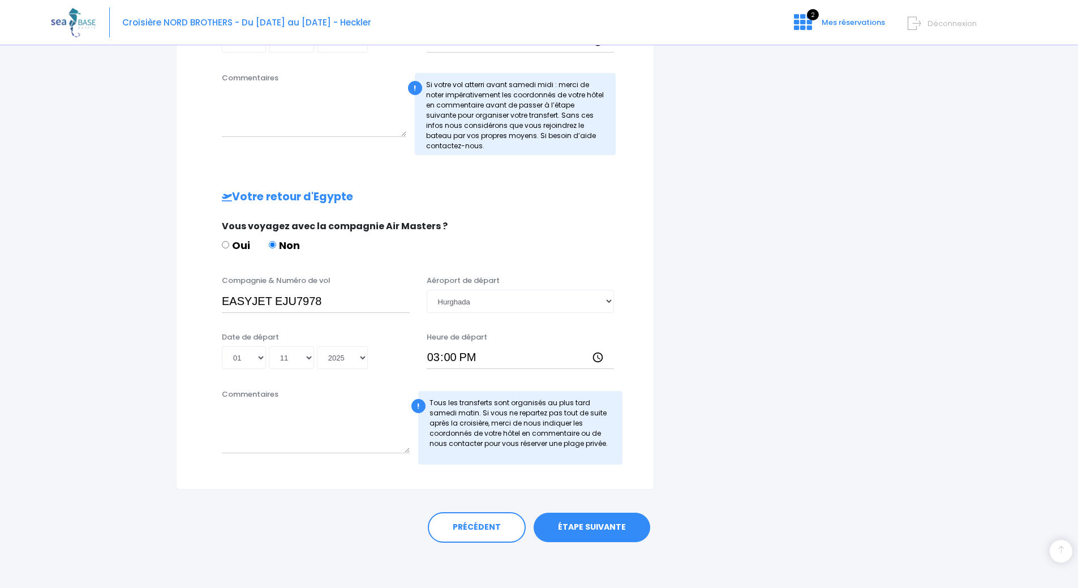
click at [613, 534] on link "ÉTAPE SUIVANTE" at bounding box center [592, 527] width 117 height 29
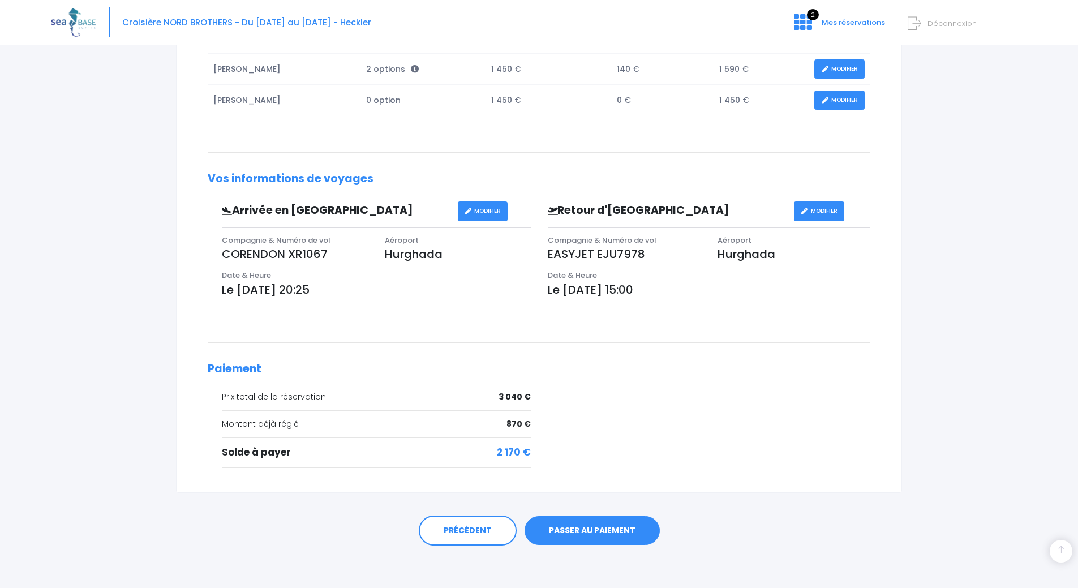
scroll to position [239, 0]
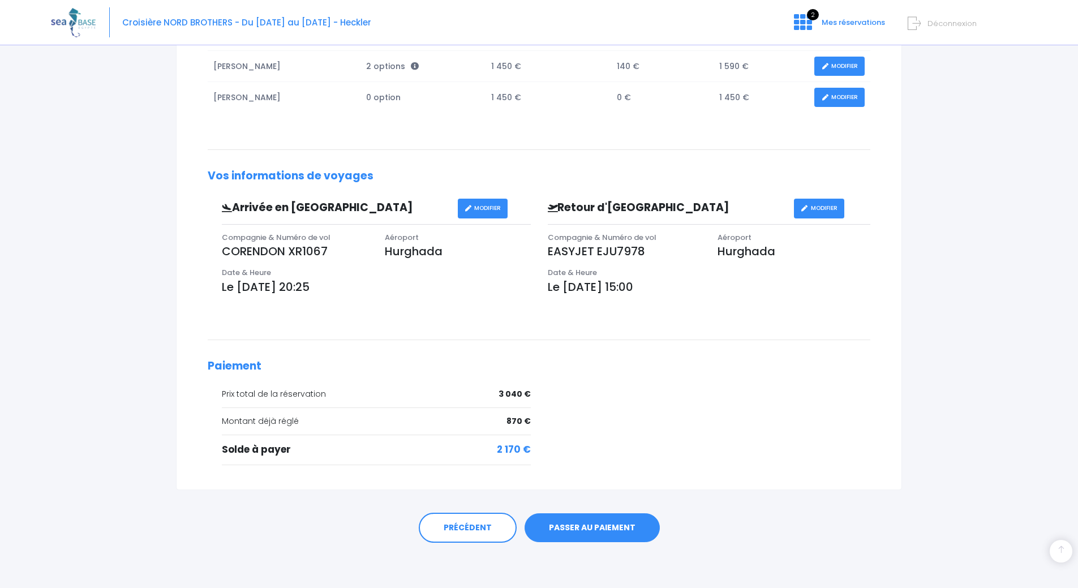
click at [601, 522] on link "PASSER AU PAIEMENT" at bounding box center [592, 527] width 135 height 29
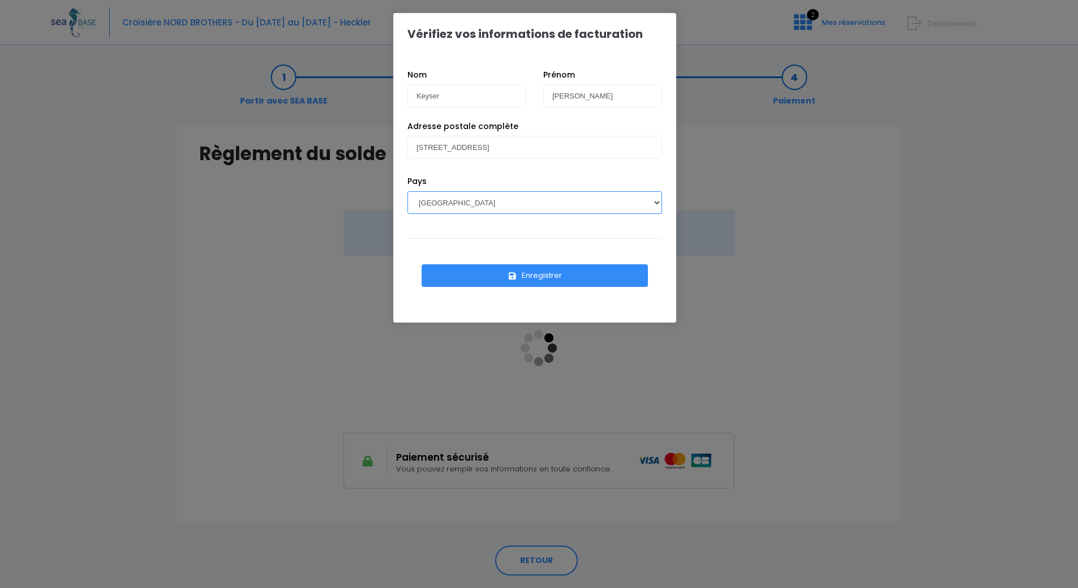
click at [553, 202] on select "[GEOGRAPHIC_DATA] [GEOGRAPHIC_DATA], [GEOGRAPHIC_DATA] [GEOGRAPHIC_DATA] [GEOGR…" at bounding box center [534, 202] width 255 height 23
select select "BE"
click at [407, 191] on select "[GEOGRAPHIC_DATA] [GEOGRAPHIC_DATA], [GEOGRAPHIC_DATA] [GEOGRAPHIC_DATA] [GEOGR…" at bounding box center [534, 202] width 255 height 23
click at [513, 276] on icon "submit" at bounding box center [513, 276] width 10 height 0
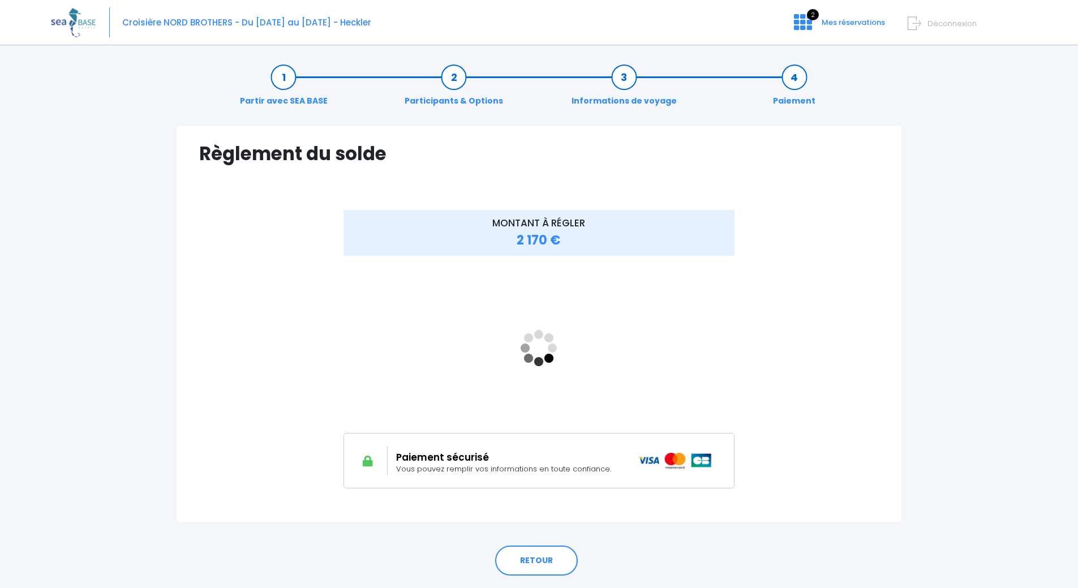
click at [540, 576] on div "RETOUR" at bounding box center [539, 558] width 726 height 70
click at [545, 561] on link "RETOUR" at bounding box center [536, 560] width 83 height 31
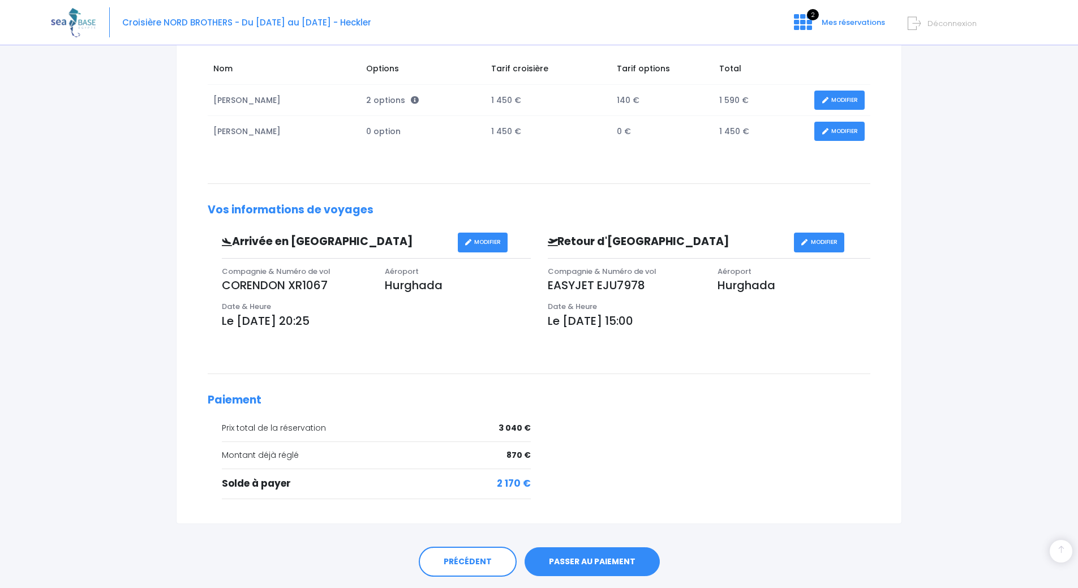
scroll to position [239, 0]
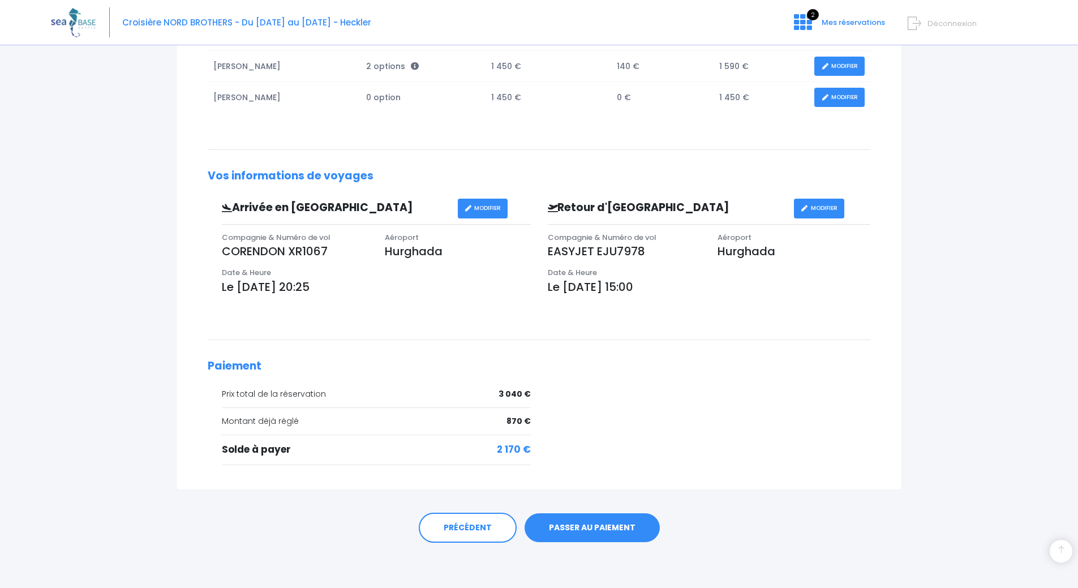
click at [581, 522] on link "PASSER AU PAIEMENT" at bounding box center [592, 527] width 135 height 29
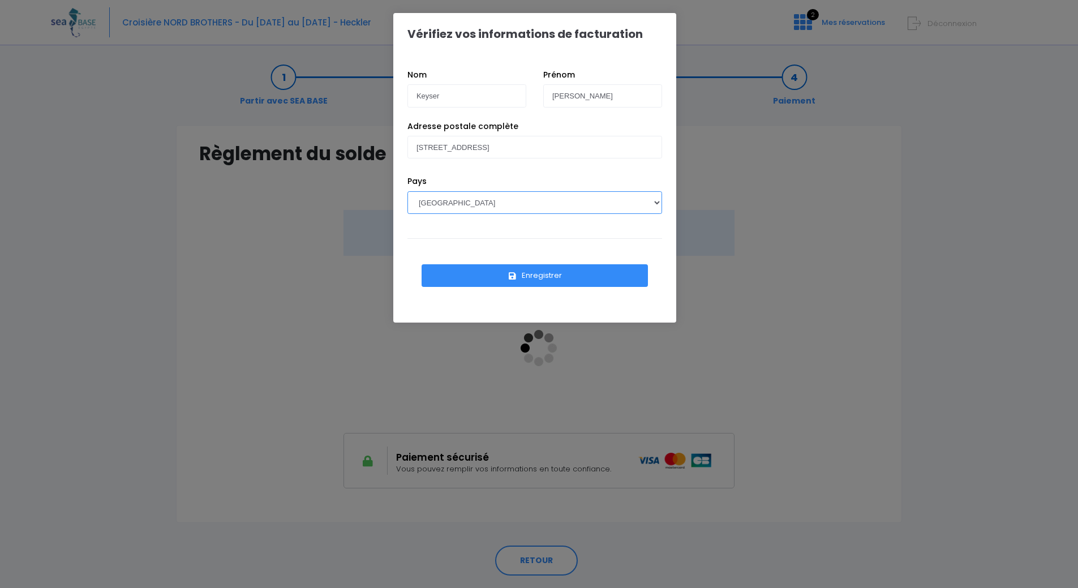
click at [523, 202] on select "[GEOGRAPHIC_DATA] [GEOGRAPHIC_DATA], [GEOGRAPHIC_DATA] [GEOGRAPHIC_DATA] [GEOGR…" at bounding box center [534, 202] width 255 height 23
select select "BE"
click at [407, 191] on select "[GEOGRAPHIC_DATA] [GEOGRAPHIC_DATA], [GEOGRAPHIC_DATA] [GEOGRAPHIC_DATA] [GEOGR…" at bounding box center [534, 202] width 255 height 23
click at [528, 266] on button "Enregistrer" at bounding box center [535, 275] width 226 height 23
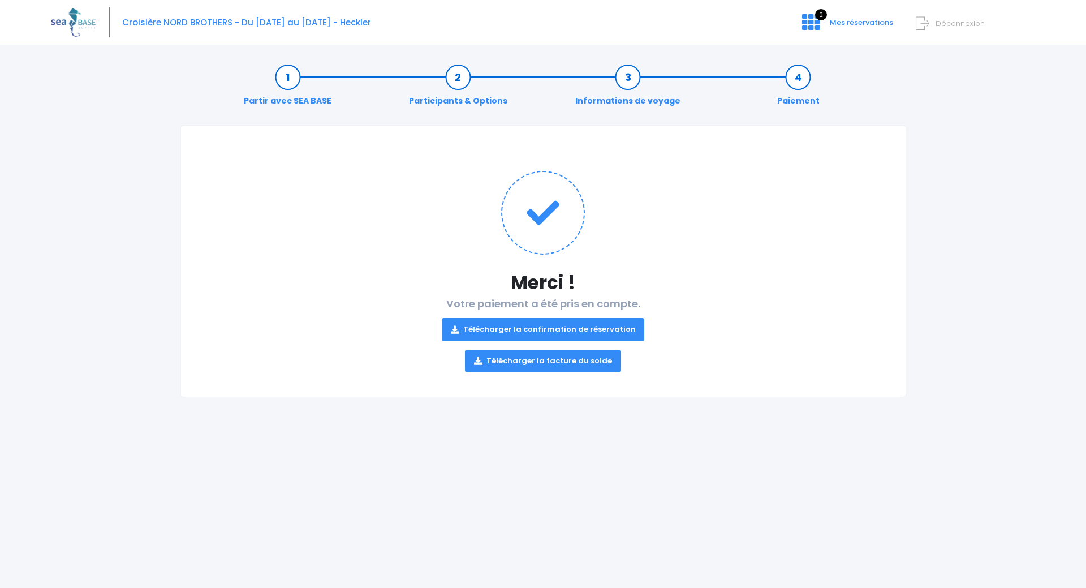
click at [552, 329] on link "Télécharger la confirmation de réservation" at bounding box center [543, 329] width 203 height 23
click at [545, 363] on link "Télécharger la facture du solde" at bounding box center [543, 361] width 156 height 23
click at [814, 26] on icon at bounding box center [811, 22] width 18 height 18
